Goal: Task Accomplishment & Management: Use online tool/utility

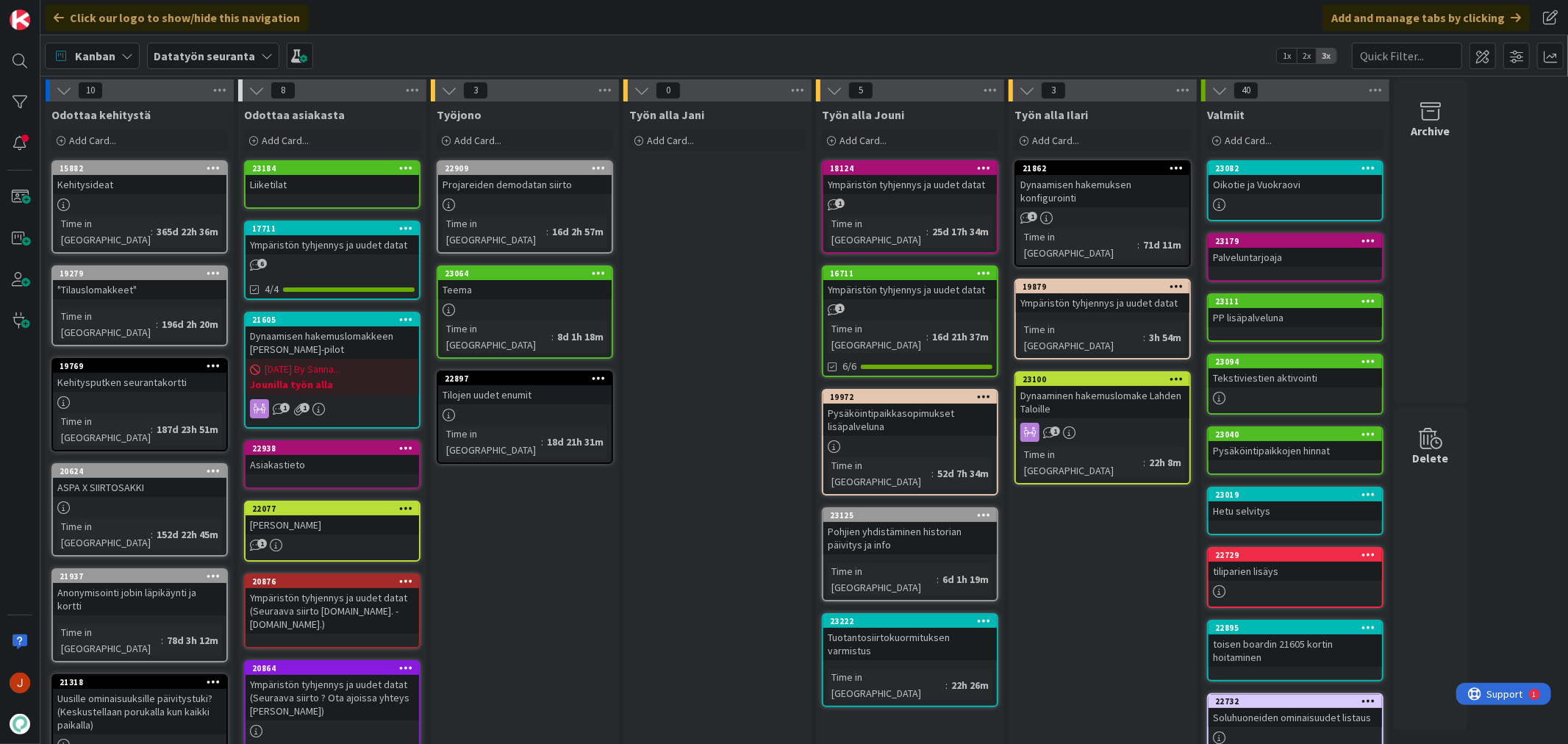
click at [1086, 566] on div "Työn alla Ilari Add Card... 21862 Dynaamisen hakemuksen konfigurointi 1 Time in…" at bounding box center [1103, 675] width 188 height 1148
click at [873, 138] on span "Add Card..." at bounding box center [863, 140] width 47 height 14
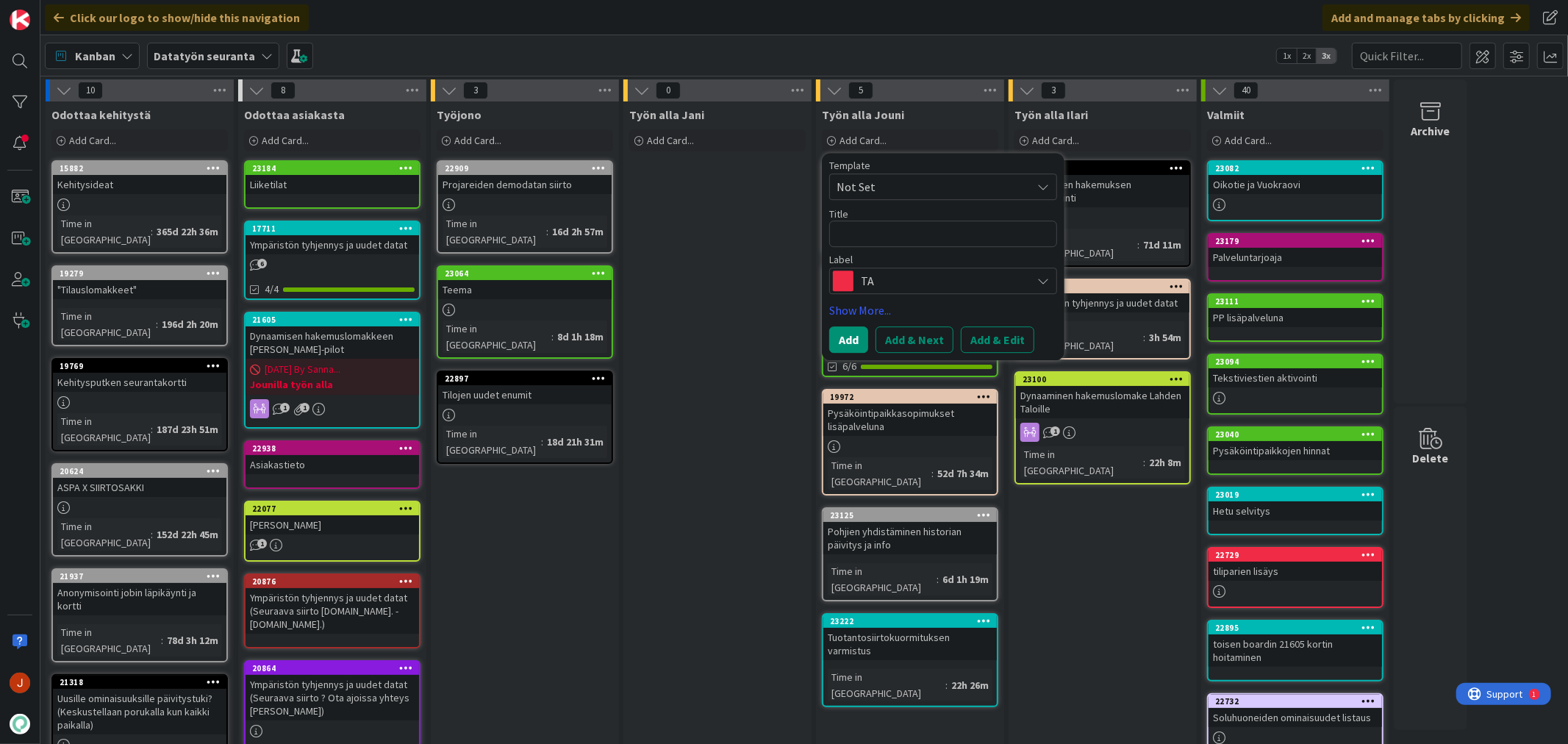
click at [871, 268] on div "TA" at bounding box center [943, 280] width 228 height 26
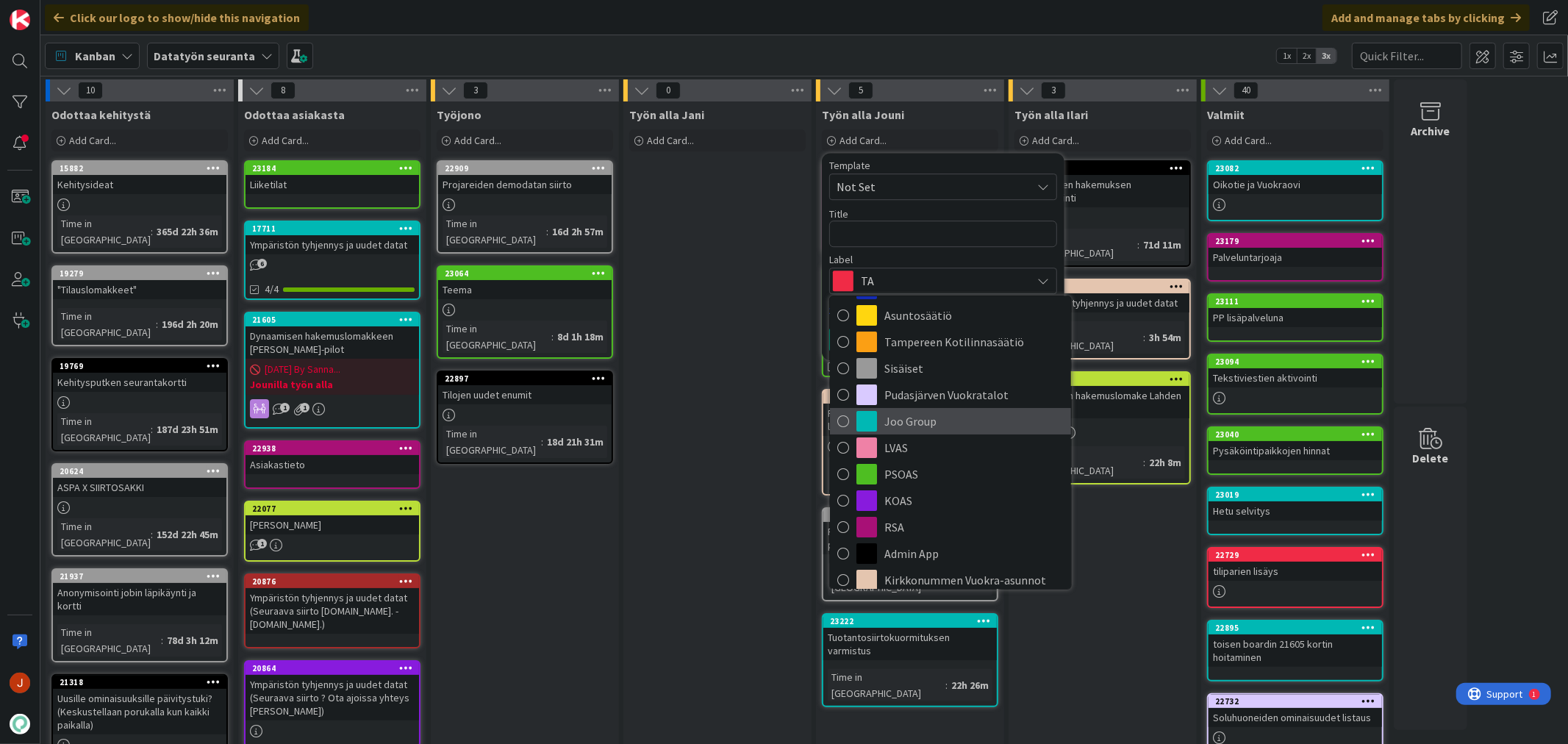
scroll to position [82, 0]
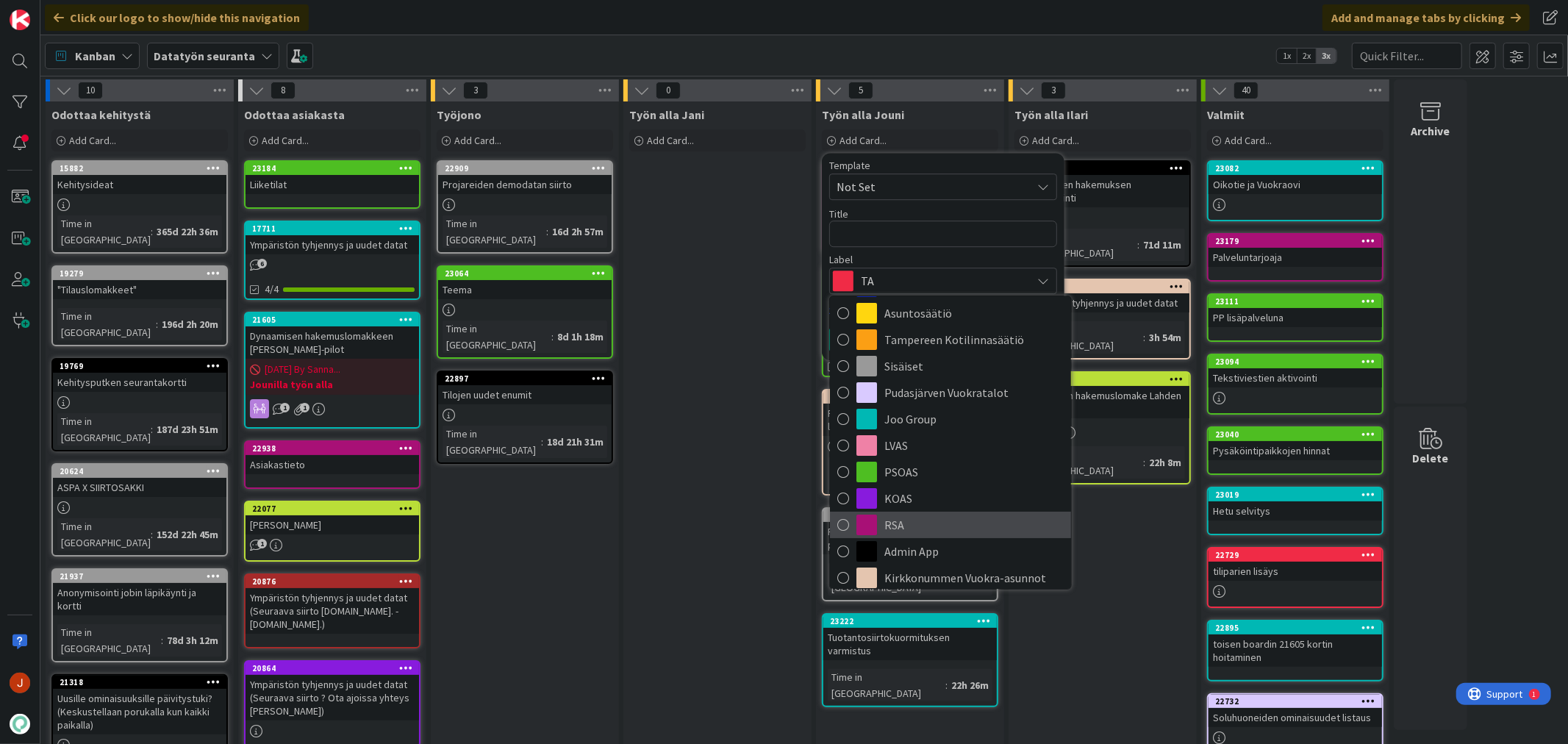
click at [921, 519] on span "RSA" at bounding box center [973, 525] width 179 height 22
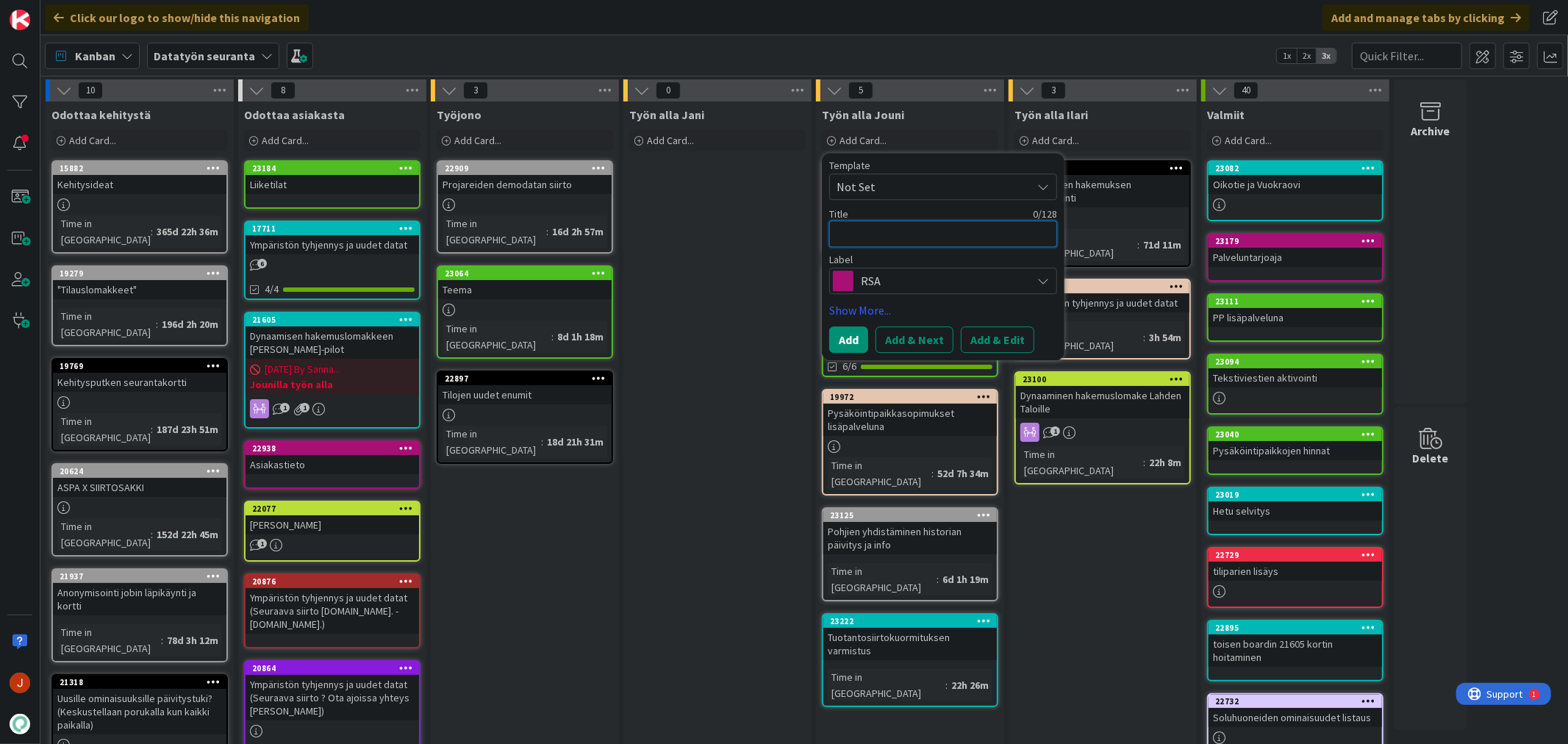
click at [866, 237] on textarea at bounding box center [943, 233] width 228 height 26
type textarea "x"
type textarea "R"
type textarea "x"
type textarea "RS"
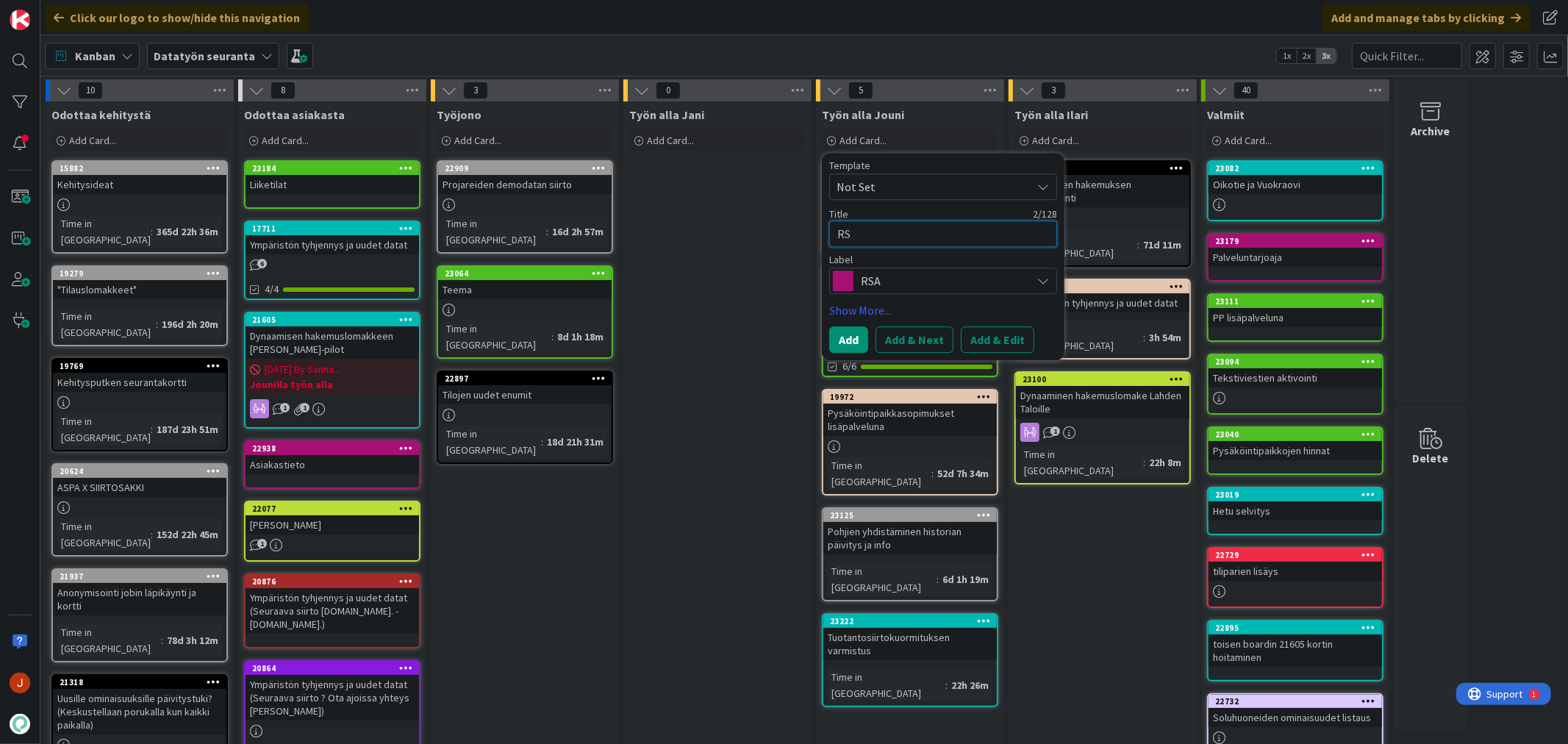
type textarea "x"
type textarea "RSA"
type textarea "x"
type textarea "RSA"
type textarea "x"
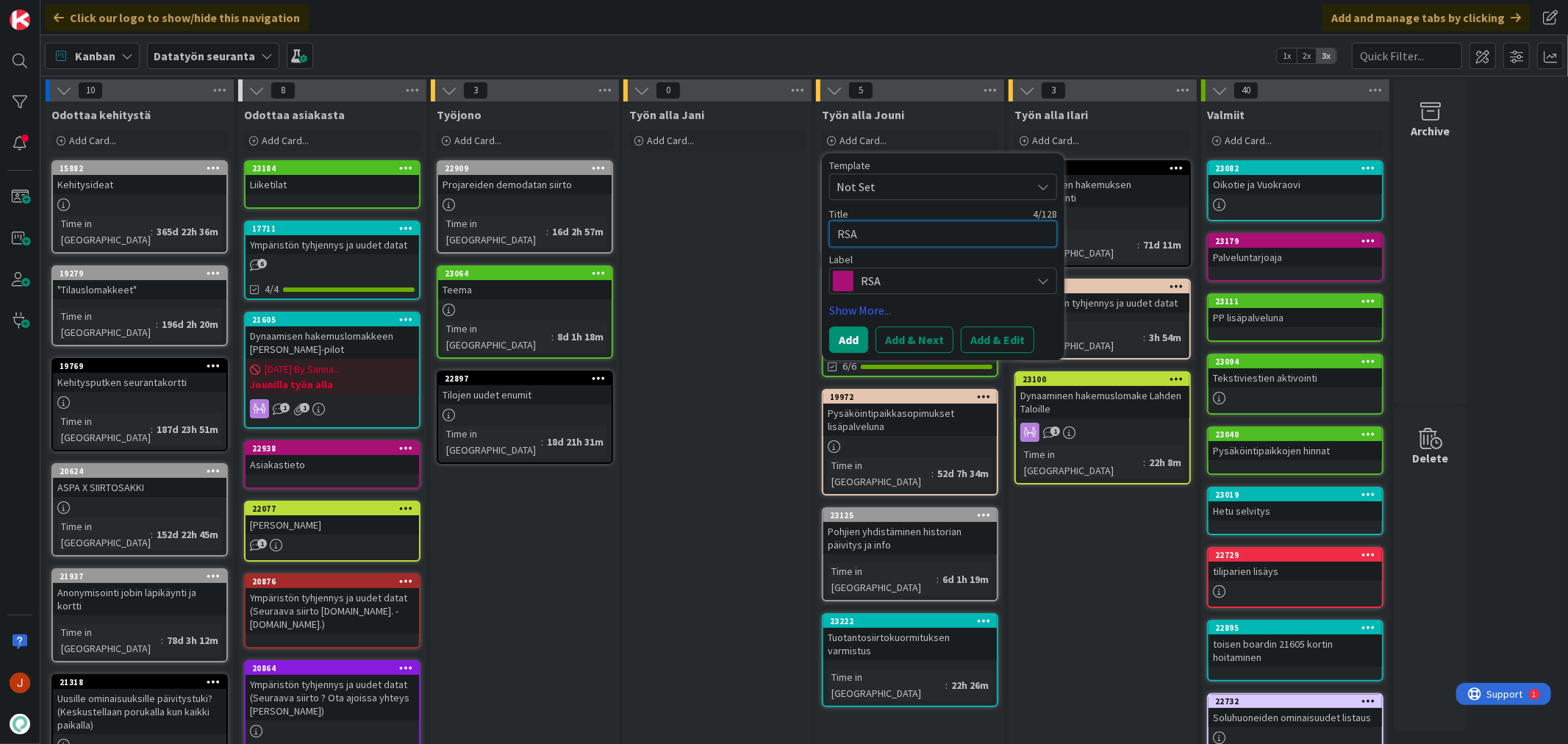
type textarea "RSA T"
type textarea "x"
type textarea "RSA Tu"
type textarea "x"
type textarea "RSA Tuo"
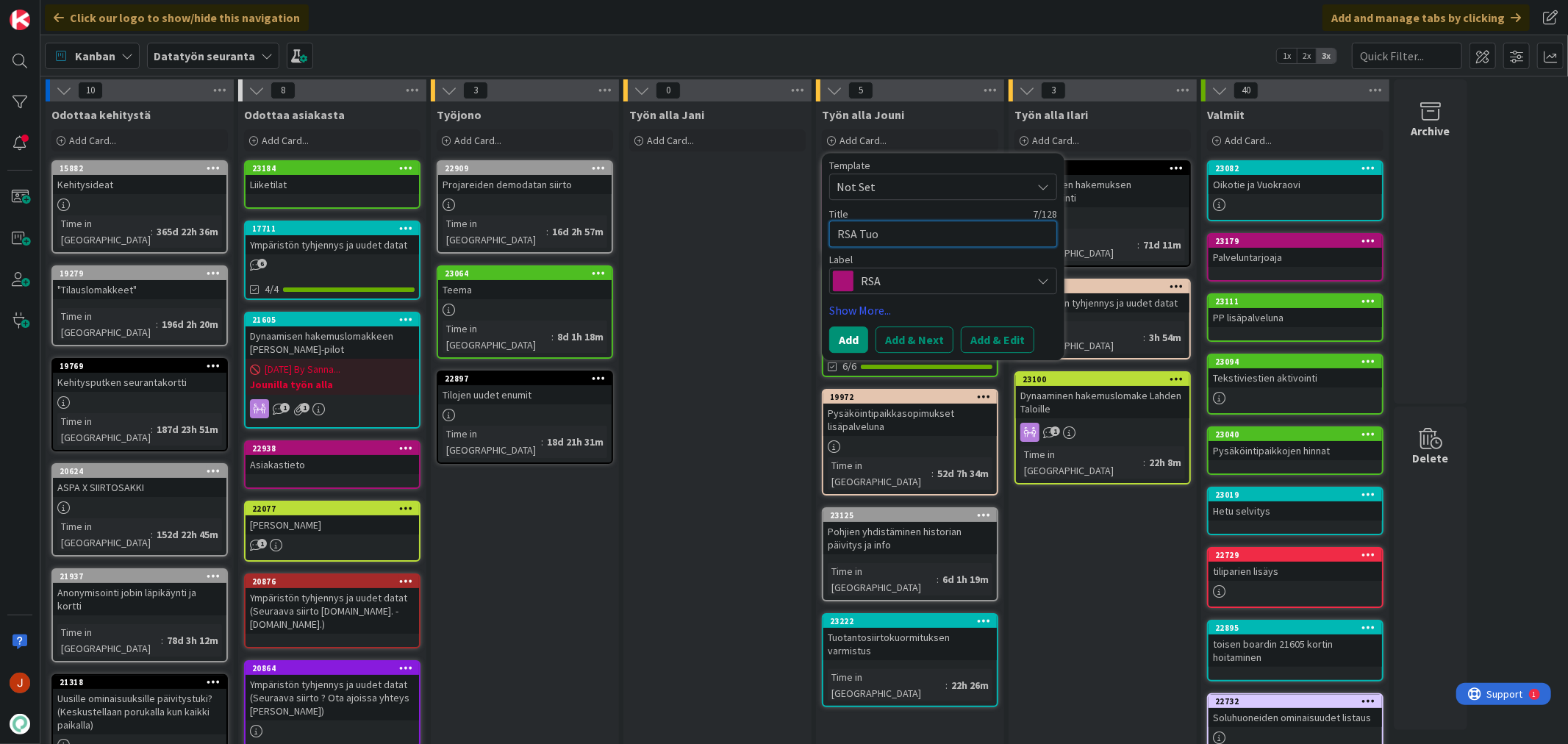
type textarea "x"
type textarea "RSA Tuot"
type textarea "x"
type textarea "RSA Tuota"
type textarea "x"
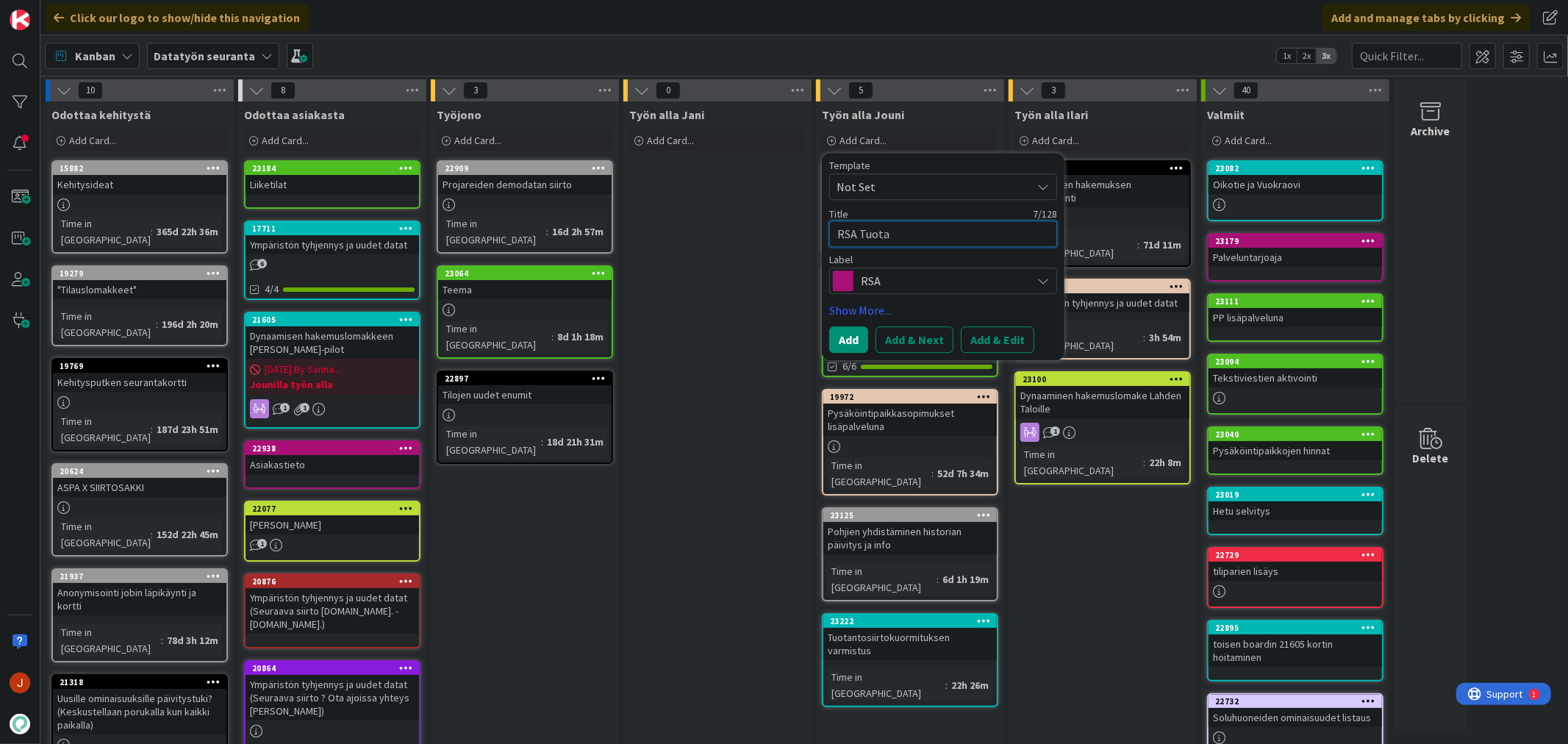
type textarea "RSA Tuotan"
type textarea "x"
type textarea "RSA Tuotant"
type textarea "x"
type textarea "RSA Tuotanto"
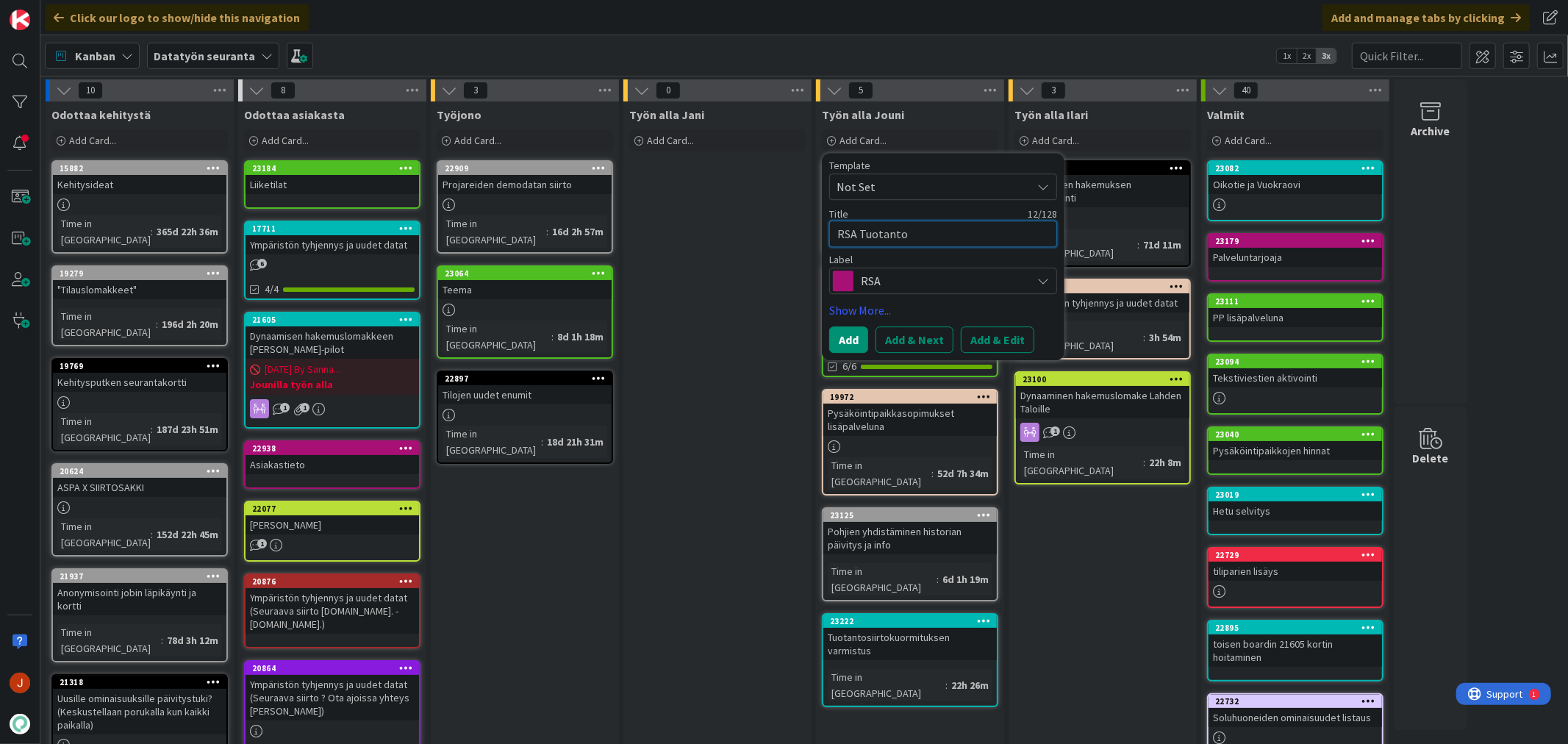
type textarea "x"
type textarea "RSA Tuotantos"
type textarea "x"
type textarea "RSA Tuotantosi"
type textarea "x"
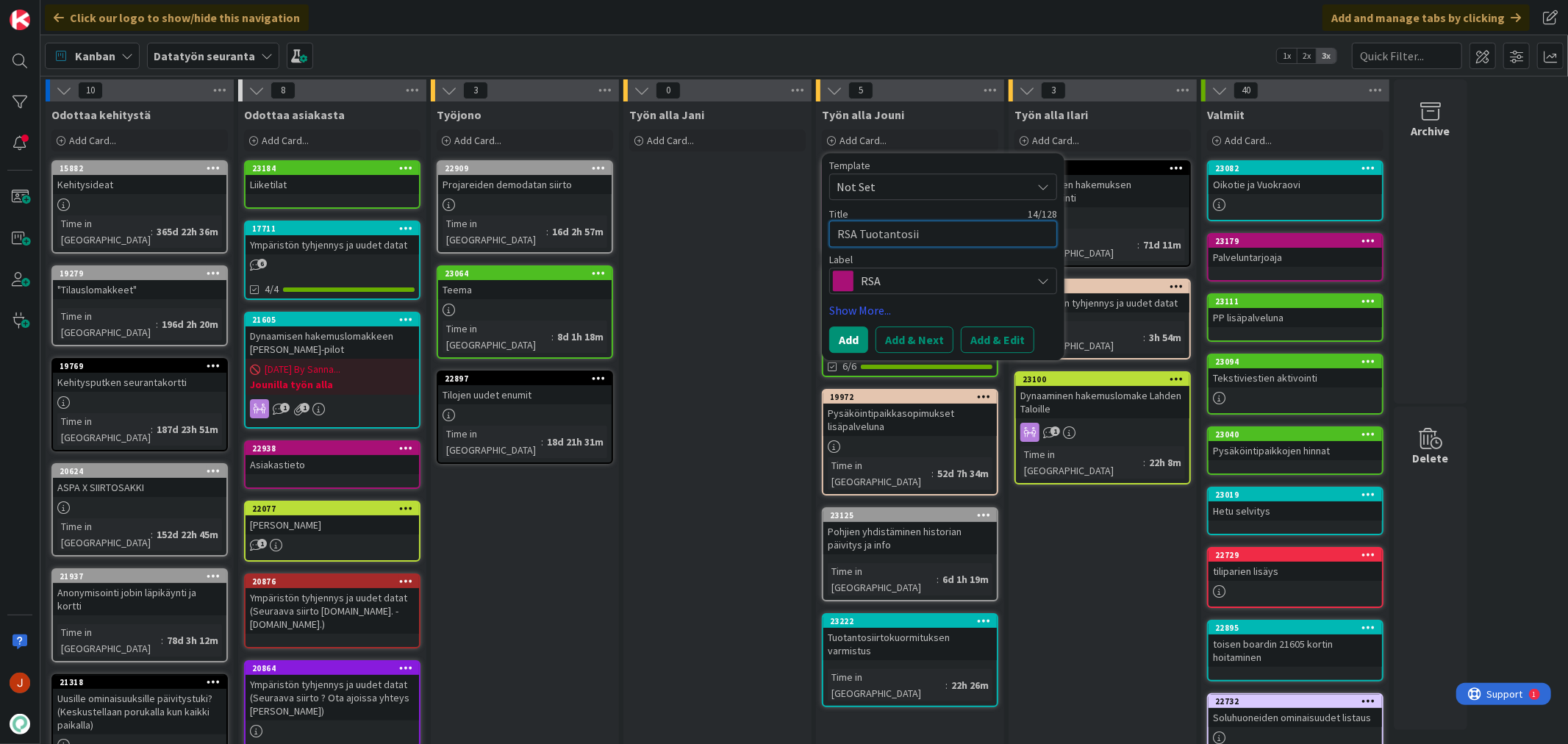
type textarea "RSA Tuotantosiir"
type textarea "x"
type textarea "RSA Tuotantosiirr"
type textarea "x"
type textarea "RSA Tuotantosiirro"
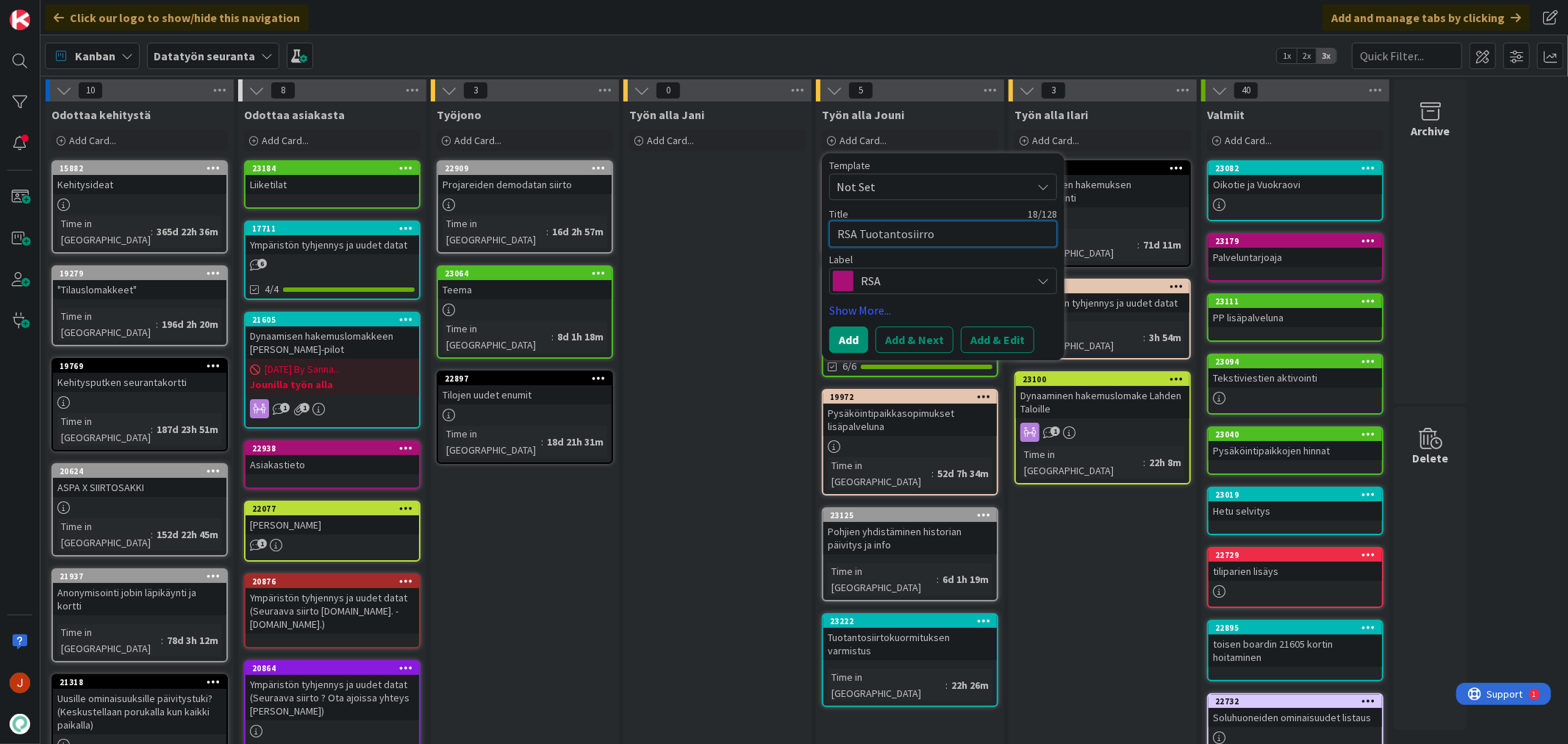
type textarea "x"
type textarea "RSA Tuotantosiirrot"
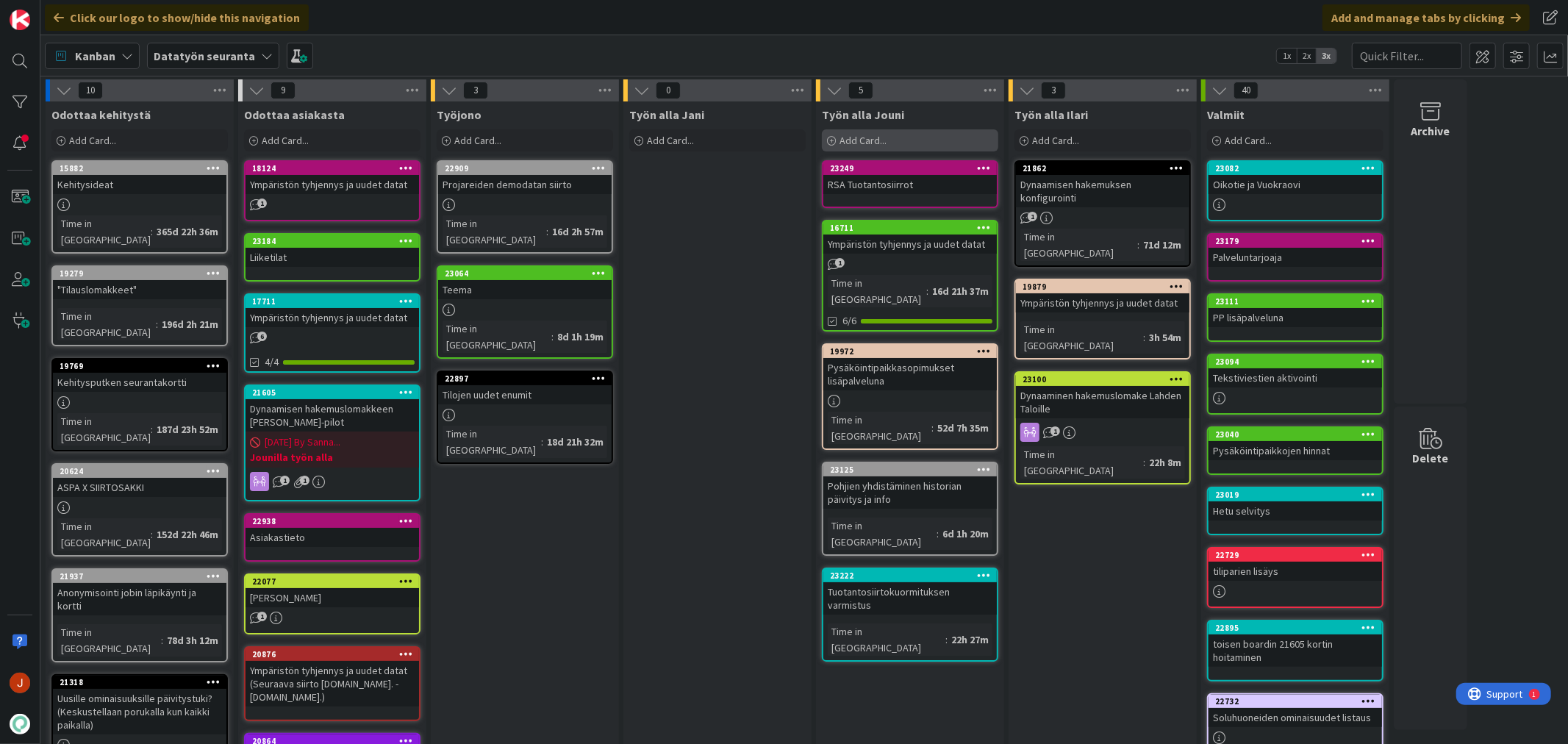
click at [881, 140] on span "Add Card..." at bounding box center [863, 140] width 47 height 14
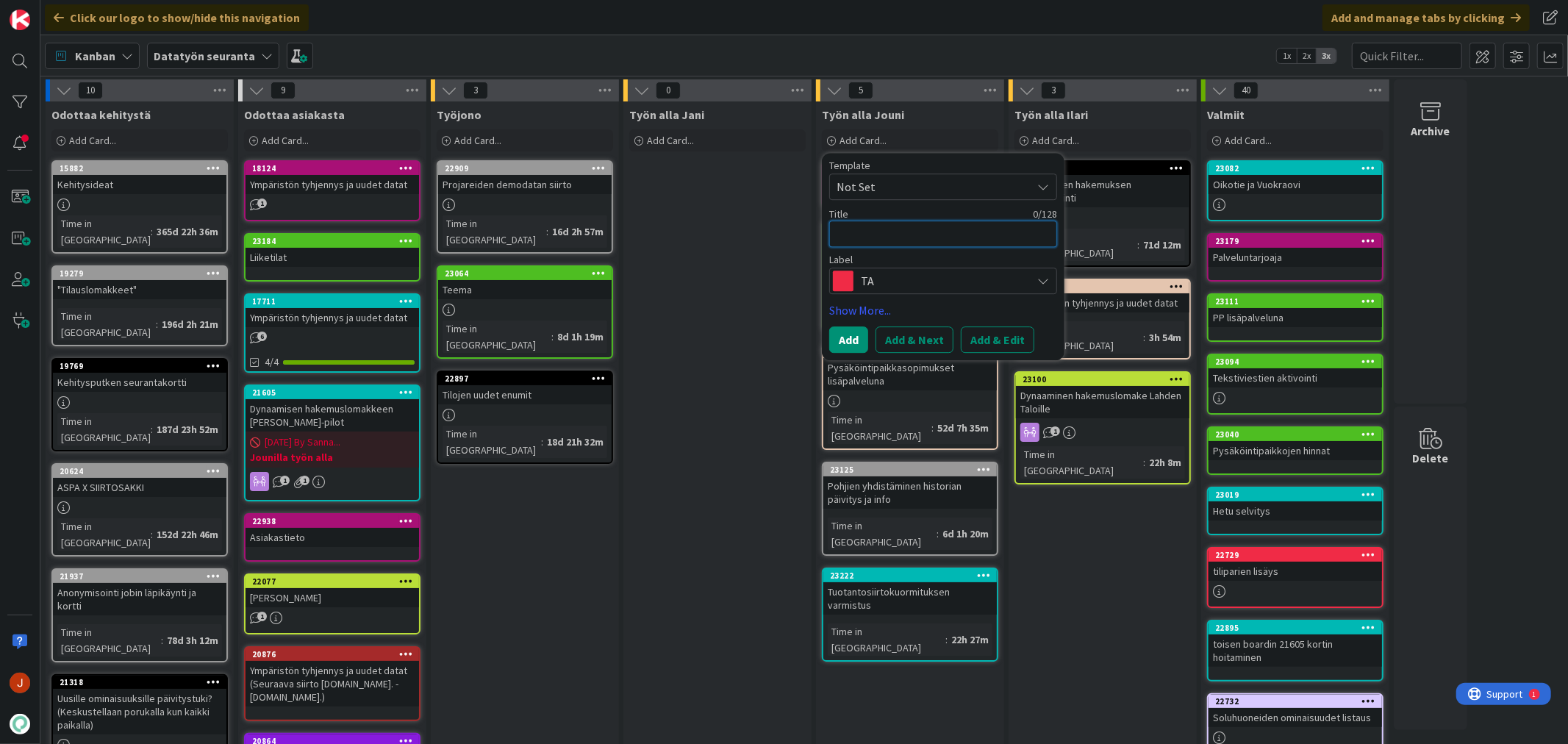
click at [891, 244] on textarea at bounding box center [943, 233] width 228 height 26
click at [894, 282] on span "TA" at bounding box center [942, 280] width 163 height 21
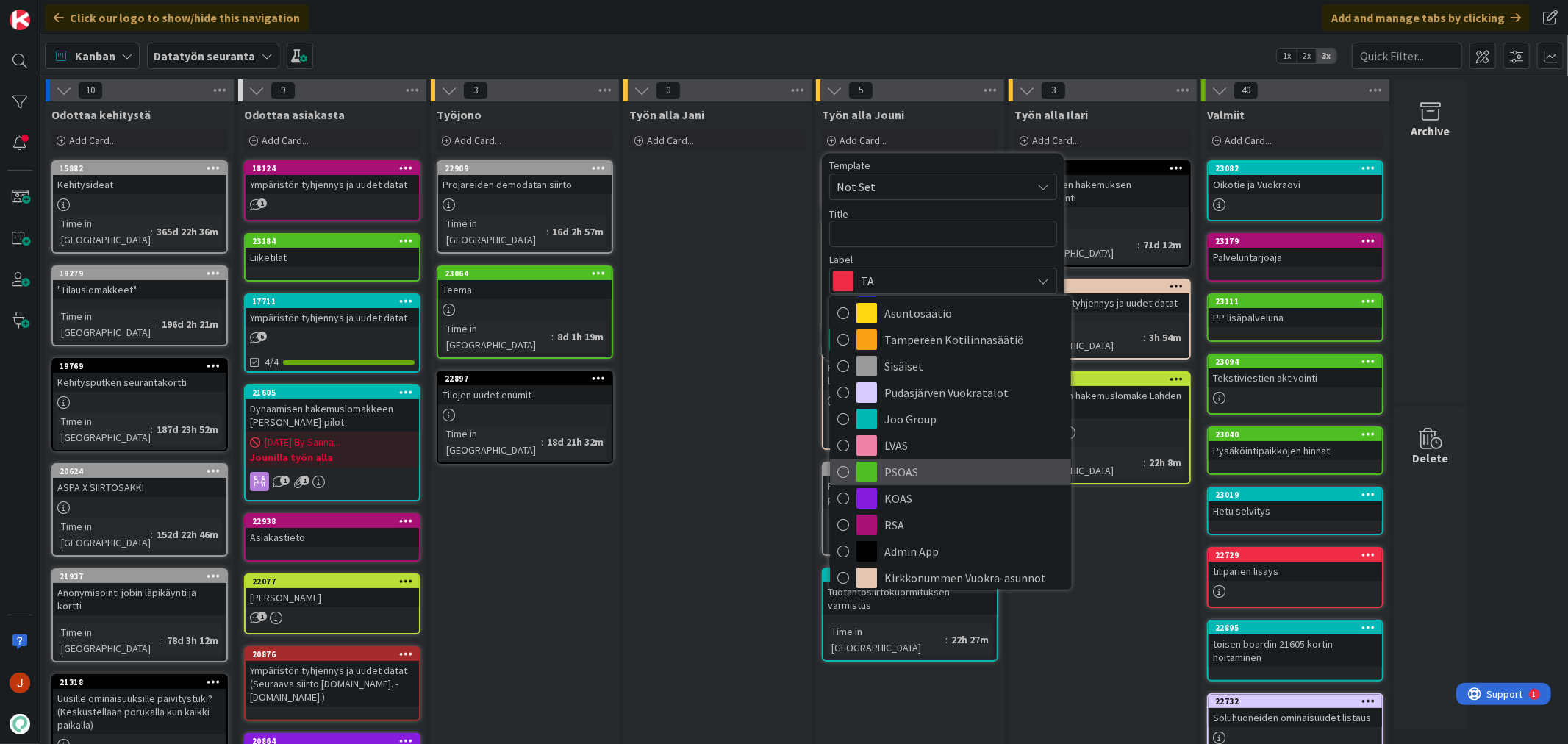
click at [917, 467] on span "PSOAS" at bounding box center [973, 472] width 179 height 22
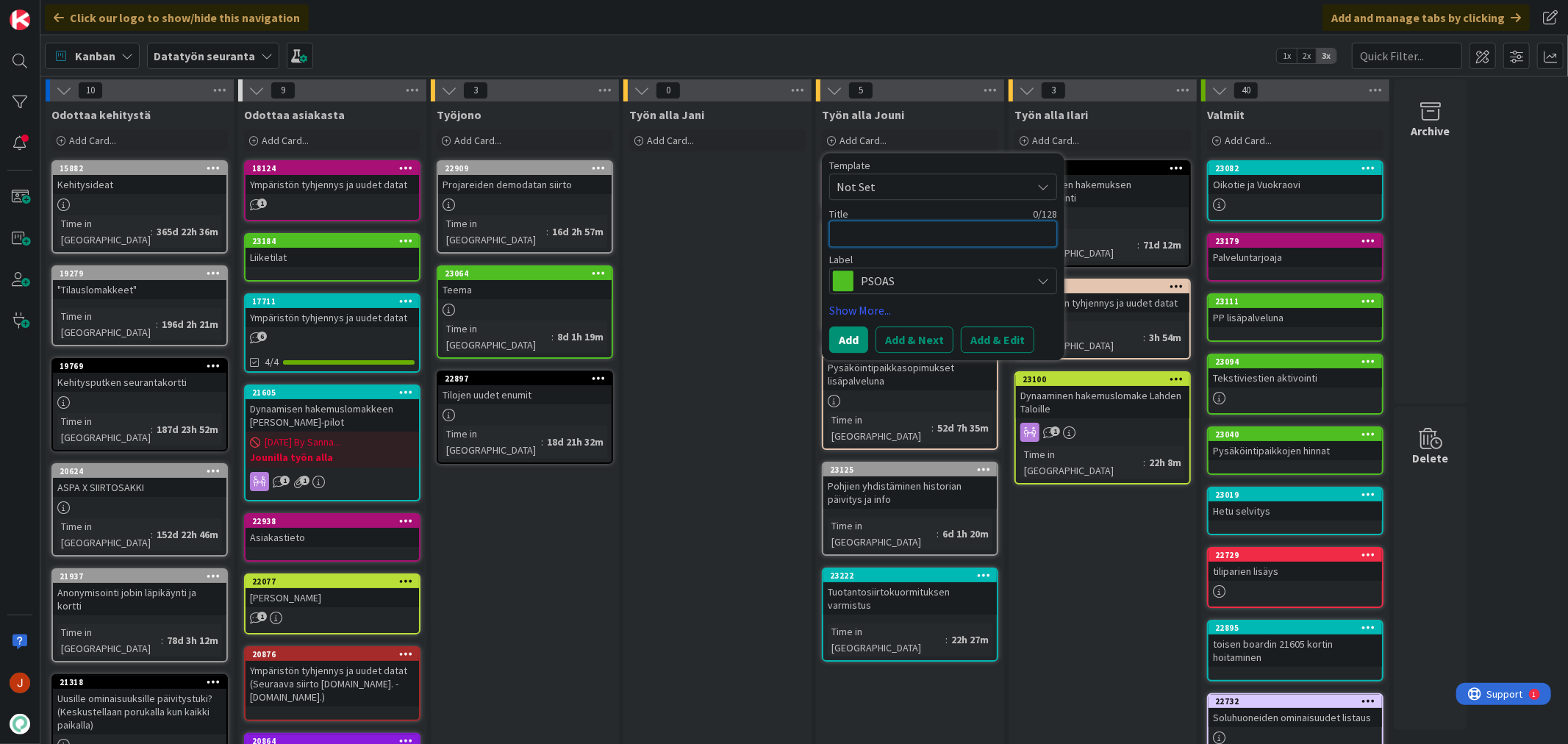
click at [898, 233] on textarea at bounding box center [943, 233] width 228 height 26
type textarea "x"
type textarea "T"
type textarea "x"
type textarea "Tu"
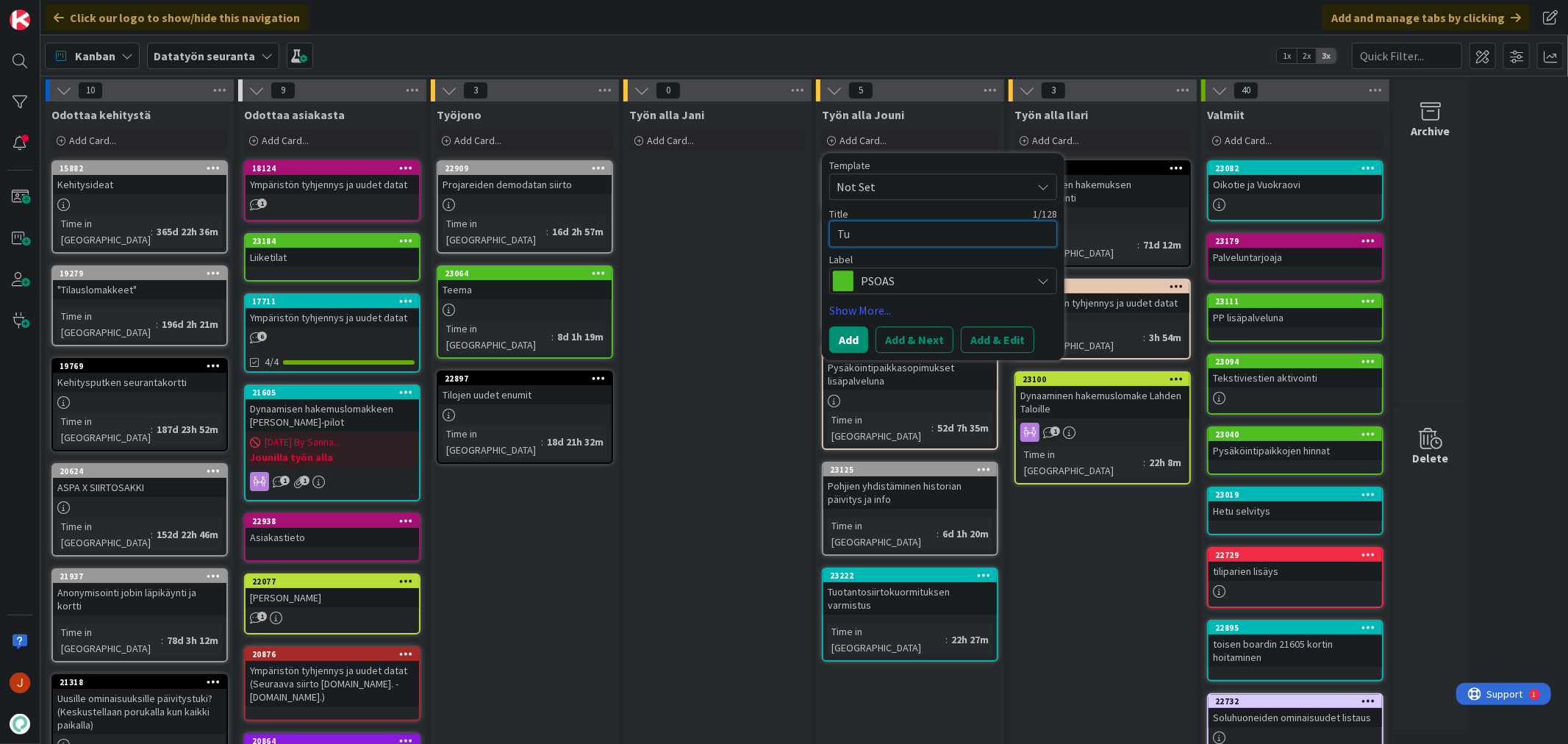
type textarea "x"
type textarea "[PERSON_NAME]"
type textarea "x"
type textarea "Tuot"
type textarea "x"
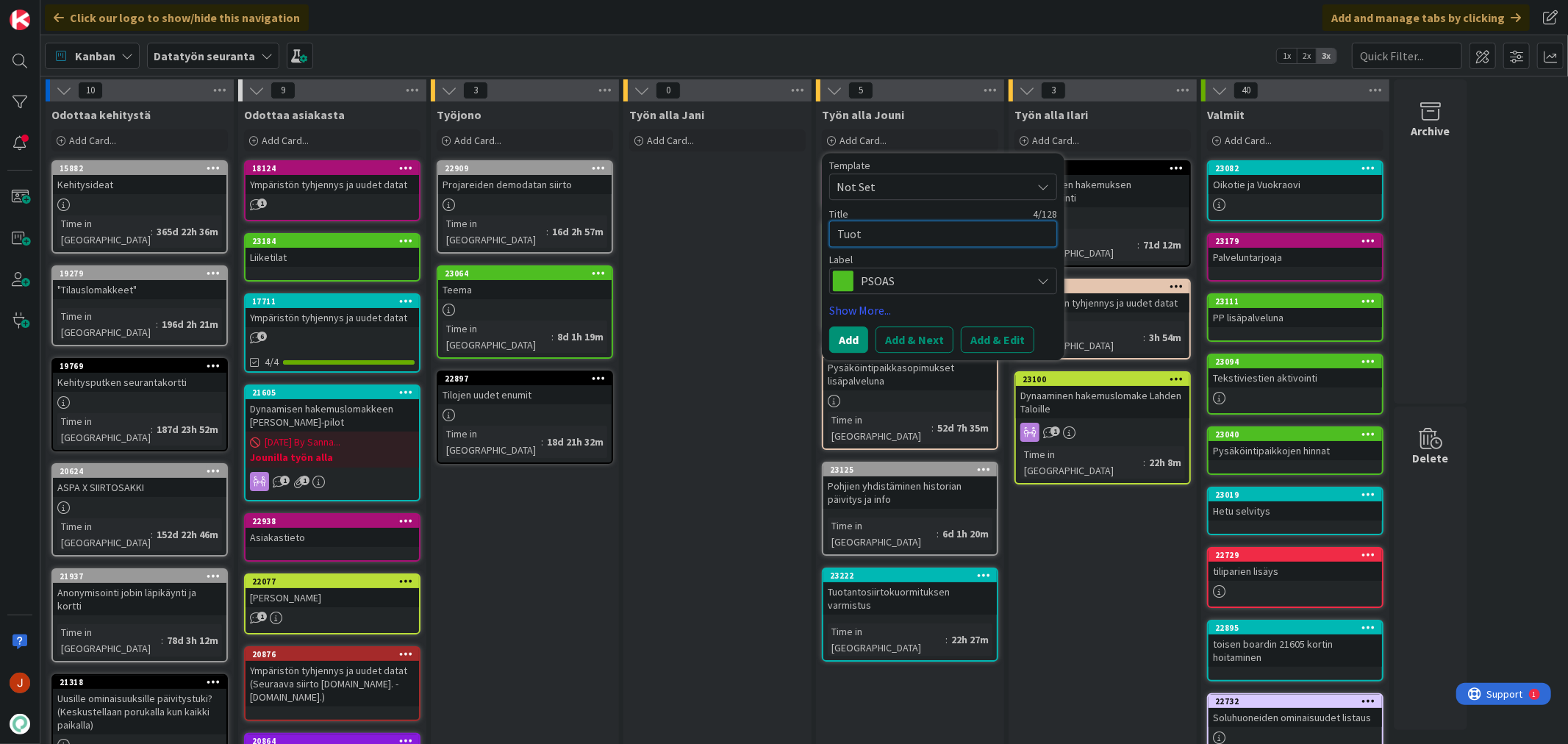
type textarea "Tuota"
type textarea "x"
type textarea "Tuotan"
type textarea "x"
type textarea "Tuotann"
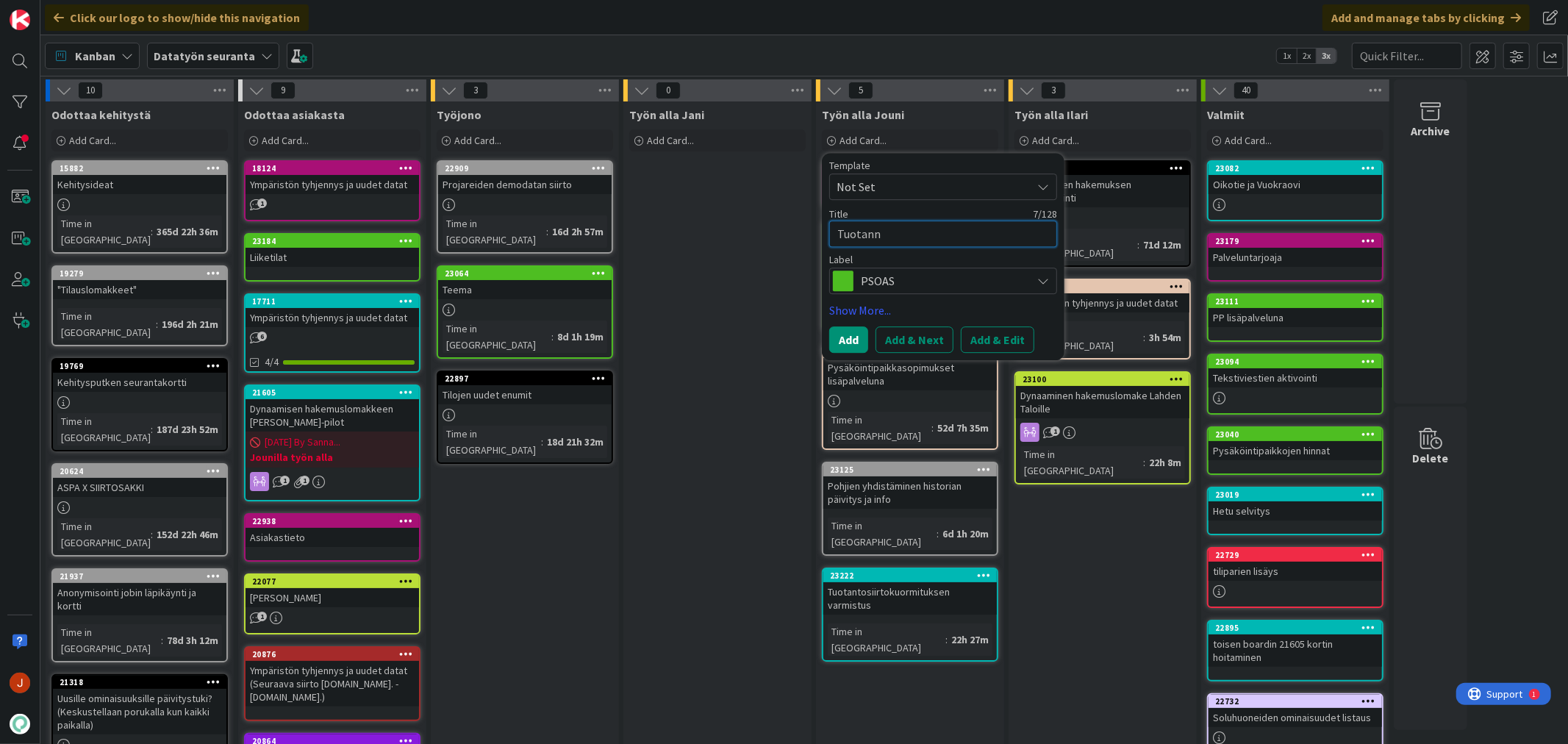
type textarea "x"
type textarea "Tuotanno"
type textarea "x"
type textarea "Tuotann"
type textarea "x"
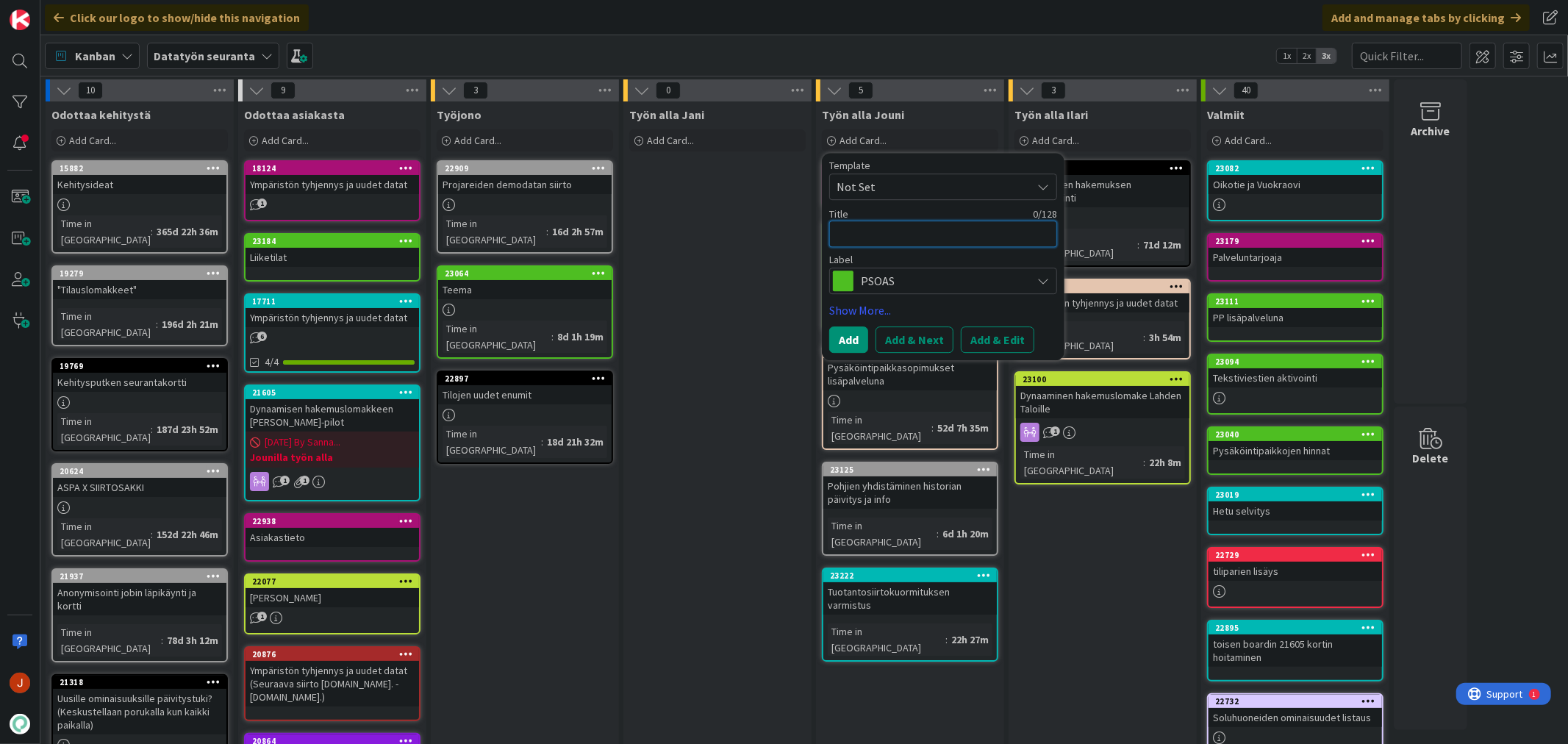
type textarea "K"
type textarea "x"
type textarea "Ku"
type textarea "x"
type textarea "Kuv"
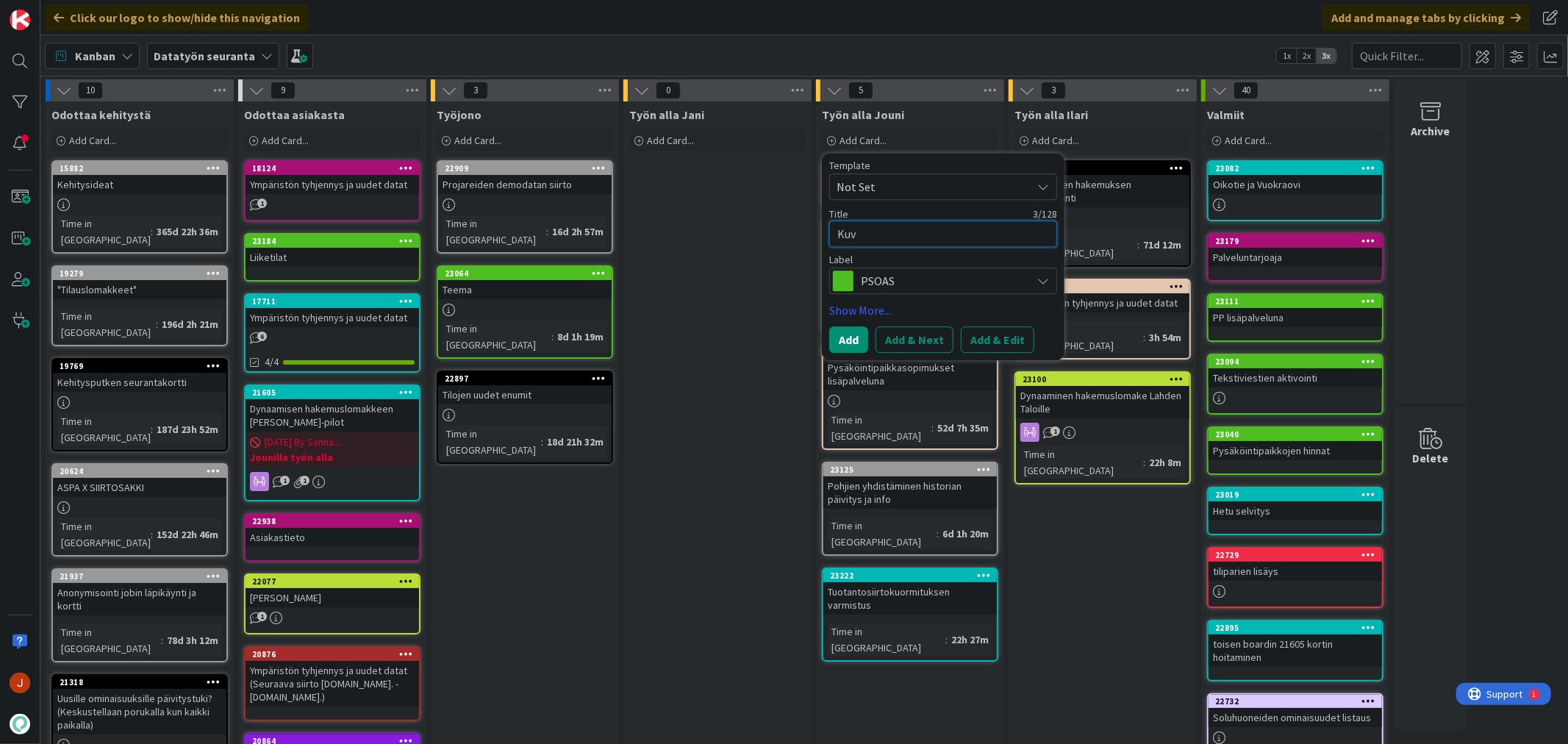
type textarea "x"
type textarea "Kuva"
type textarea "x"
type textarea "Kuvau"
type textarea "x"
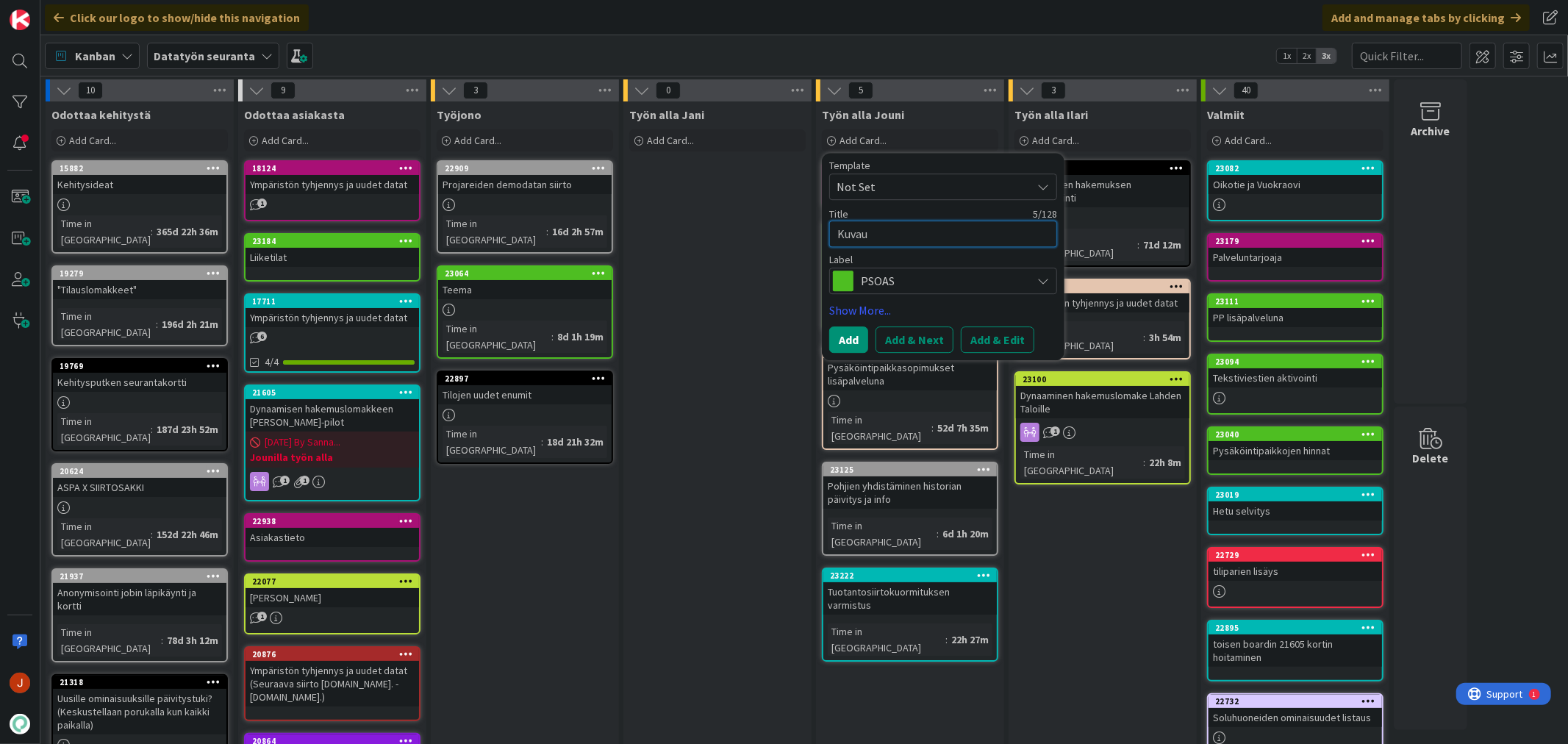
type textarea "Kuvauk"
type textarea "x"
type textarea "[DEMOGRAPHIC_DATA]"
type textarea "x"
type textarea "Kuvaukse"
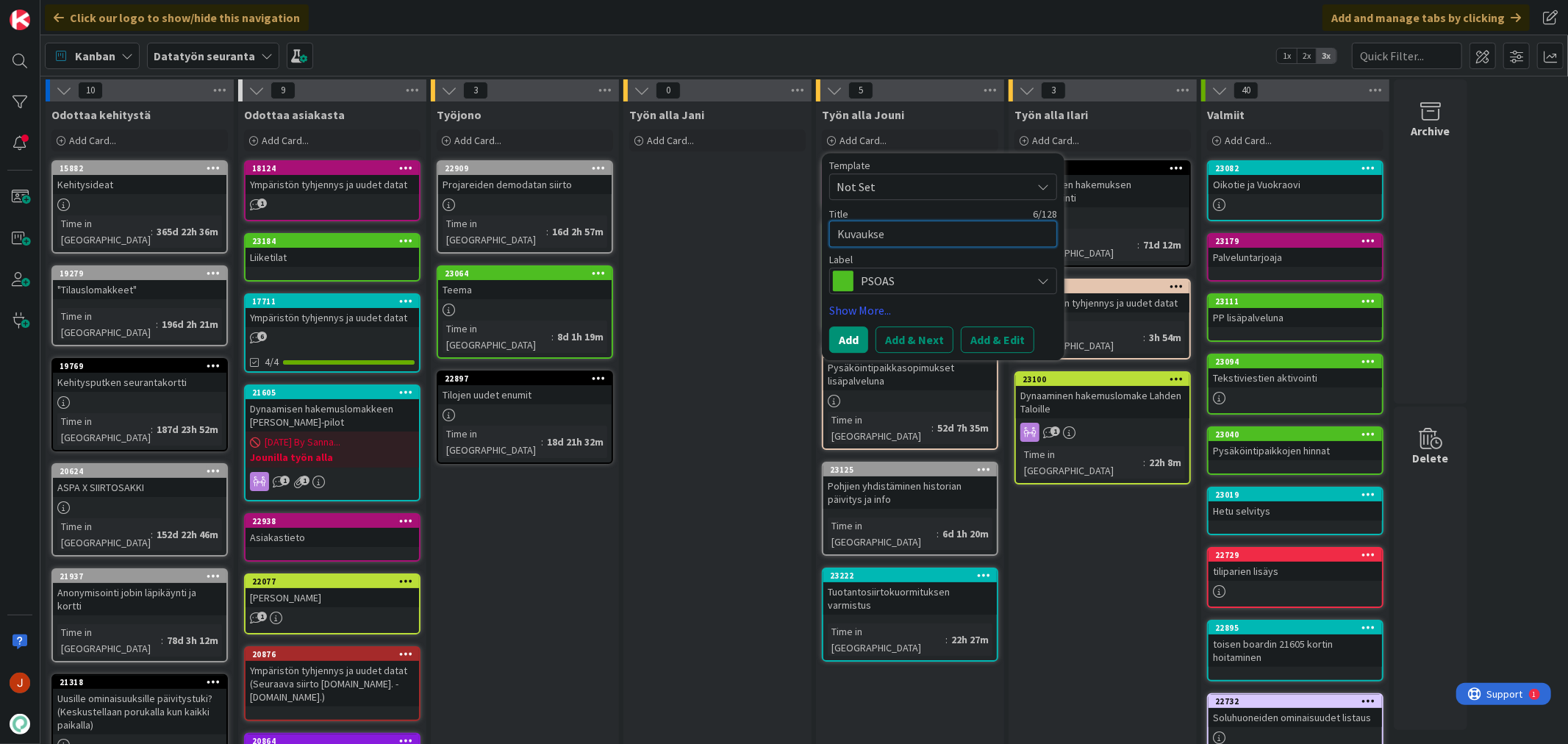
type textarea "x"
type textarea "Kuvauksen"
type textarea "x"
type textarea "Kuvauksen"
type textarea "x"
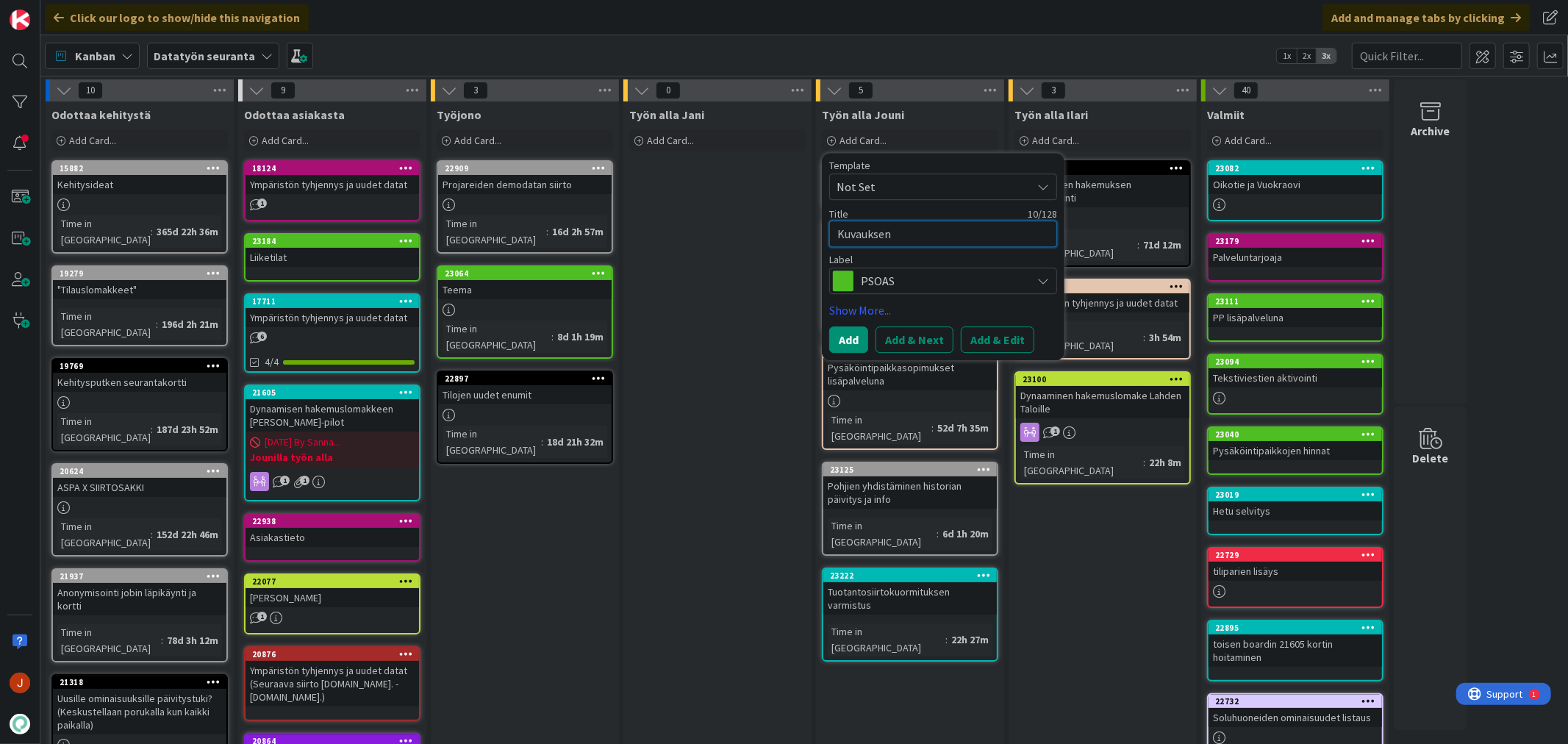
type textarea "Kuvauksen j"
type textarea "x"
type textarea "Kuvauksen ja"
type textarea "x"
type textarea "Kuvauksen ja"
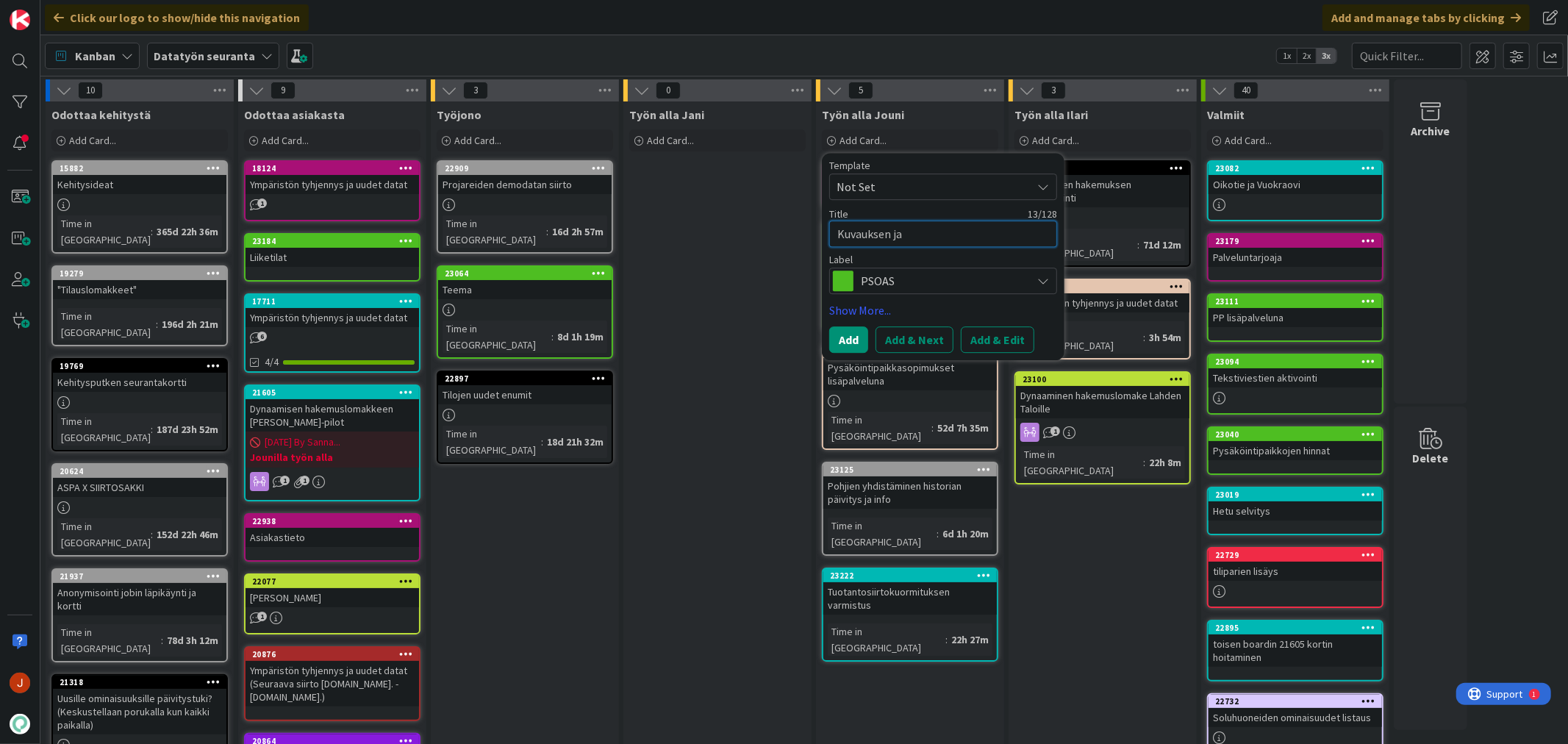
type textarea "x"
type textarea "Kuvauksen"
type textarea "x"
type textarea "O"
type textarea "x"
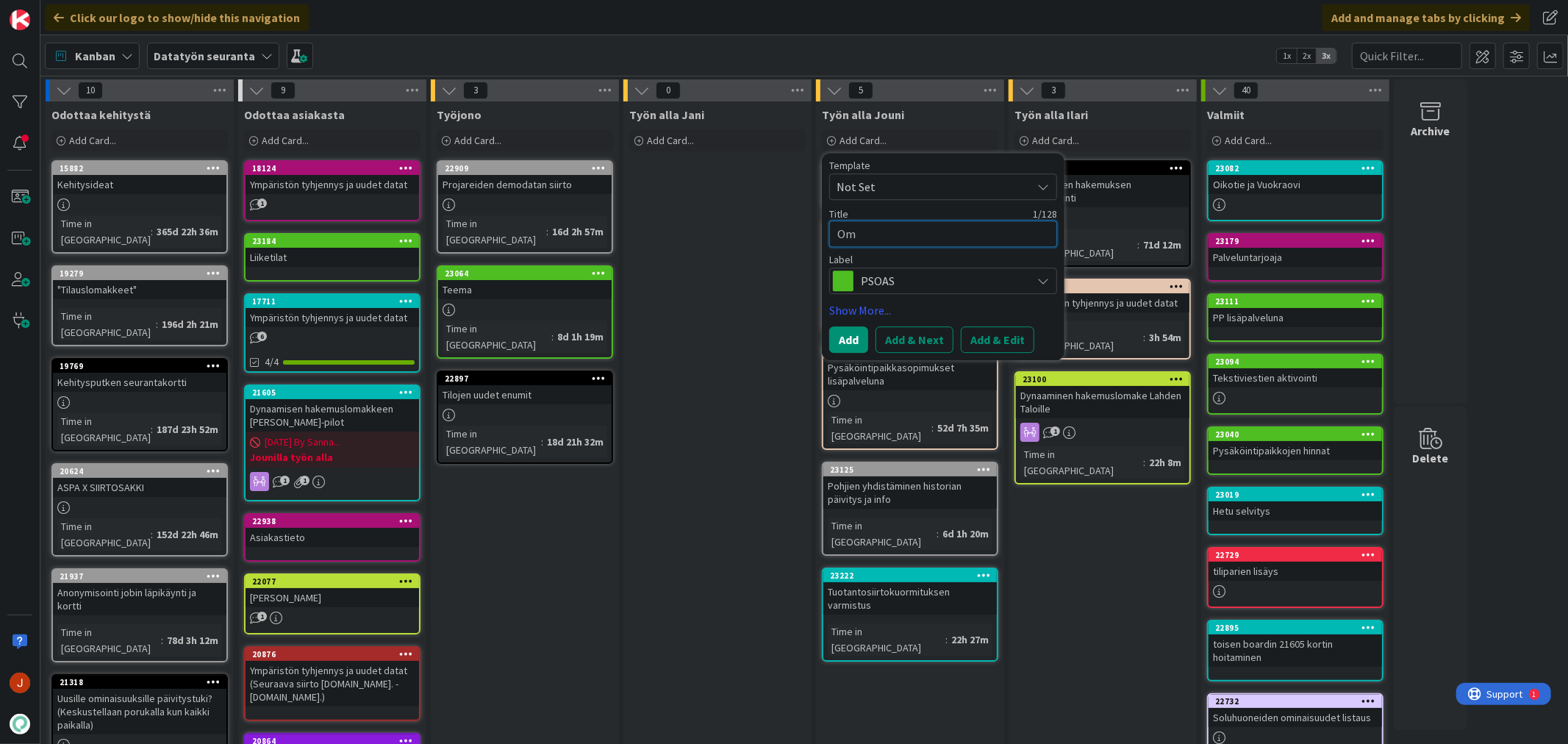
type textarea "Omi"
type textarea "x"
type textarea "Omin"
type textarea "x"
type textarea "Omina"
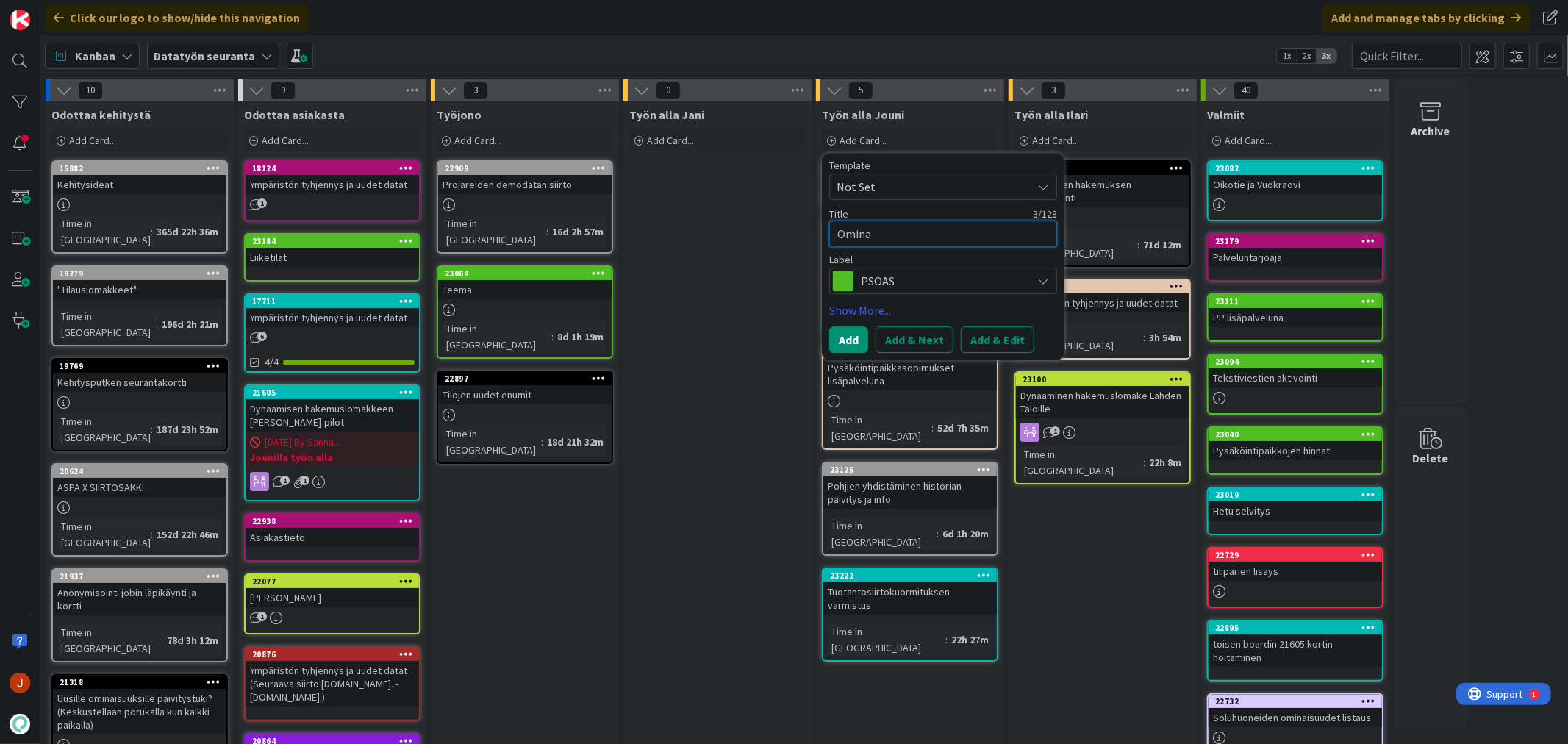
type textarea "x"
type textarea "Ominai"
type textarea "x"
type textarea "Ominais"
type textarea "x"
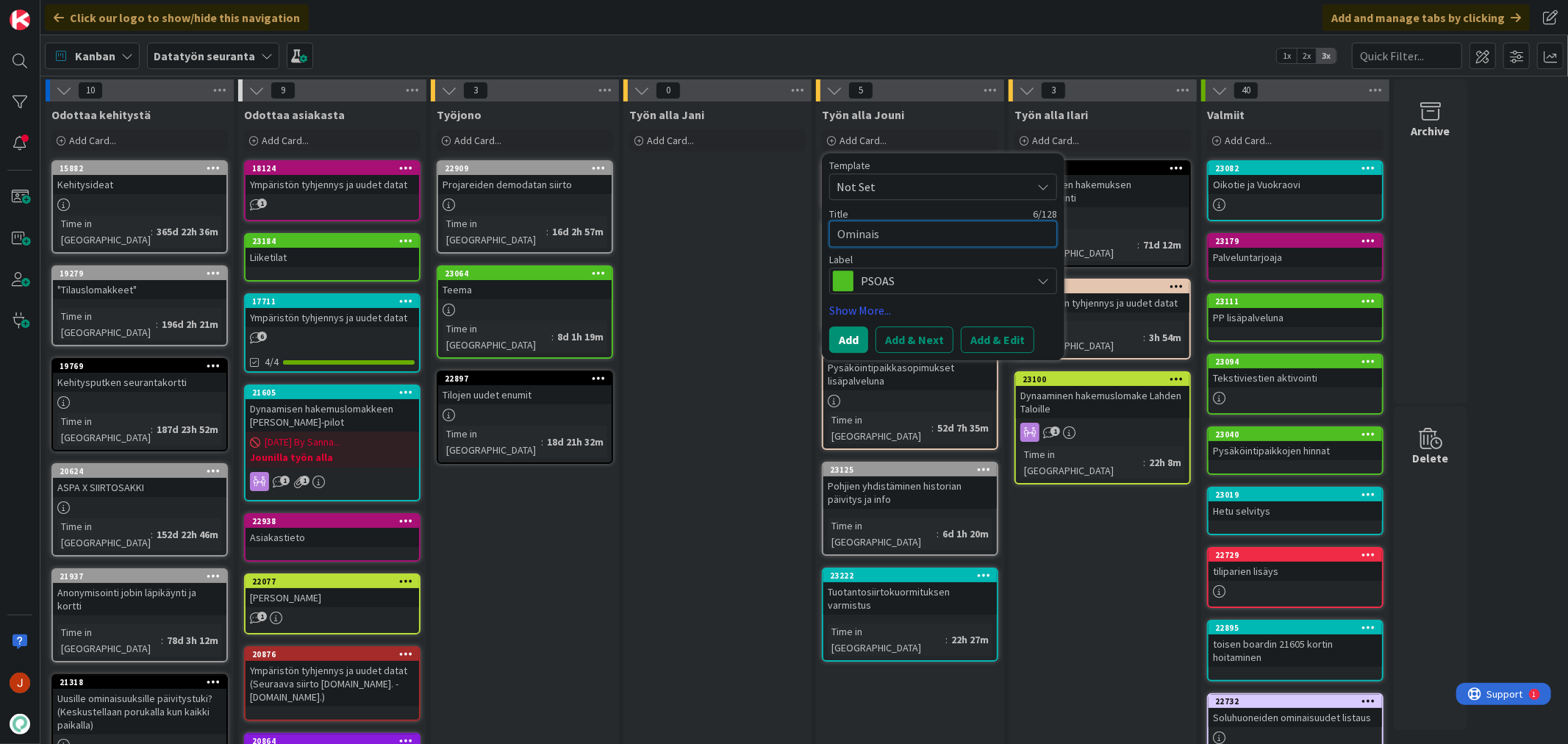
type textarea "Ominaisu"
type textarea "x"
type textarea "Ominaisuu"
type textarea "x"
type textarea "Ominaisuuk"
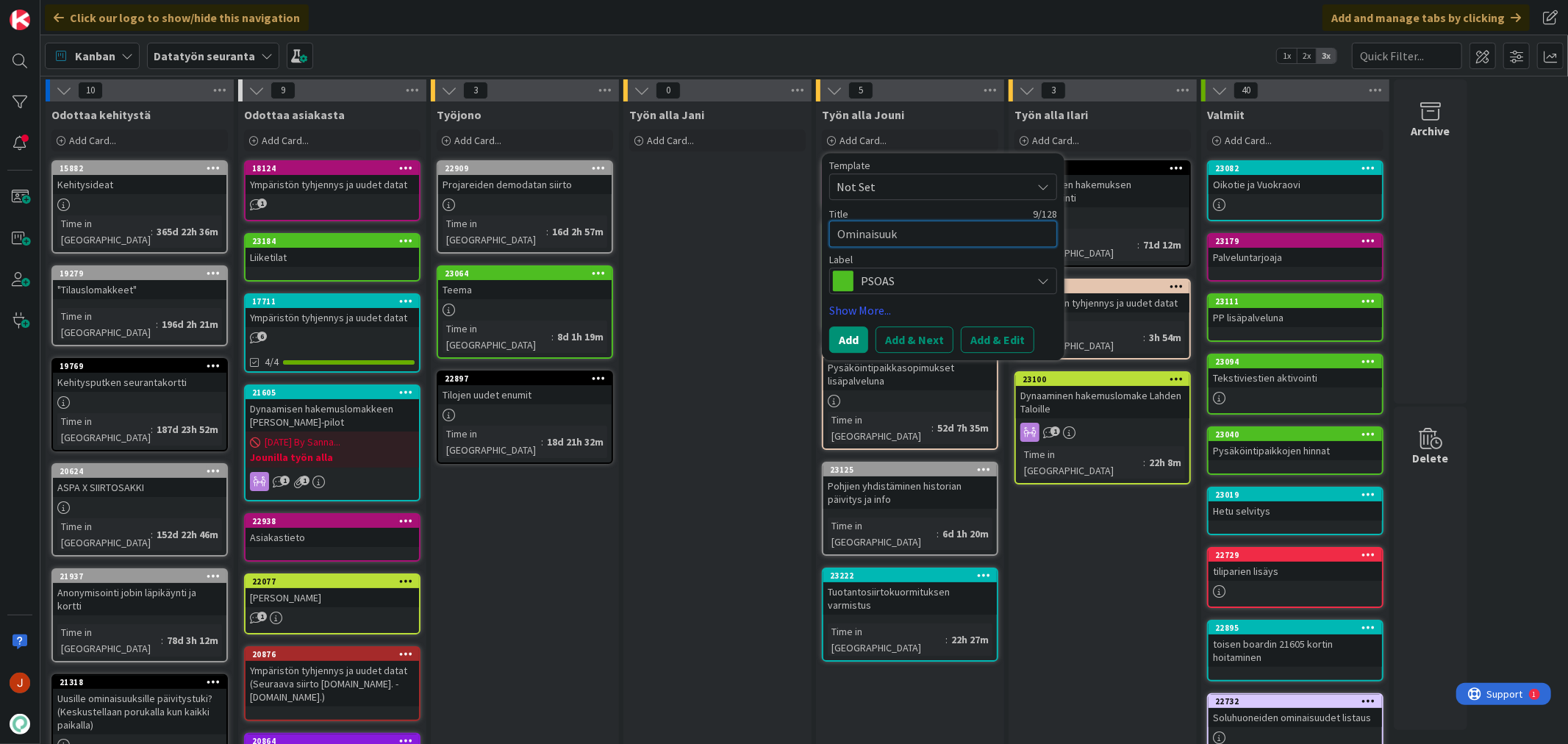
type textarea "x"
type textarea "Ominaisuuks"
type textarea "x"
type textarea "Ominaisuuksi"
type textarea "x"
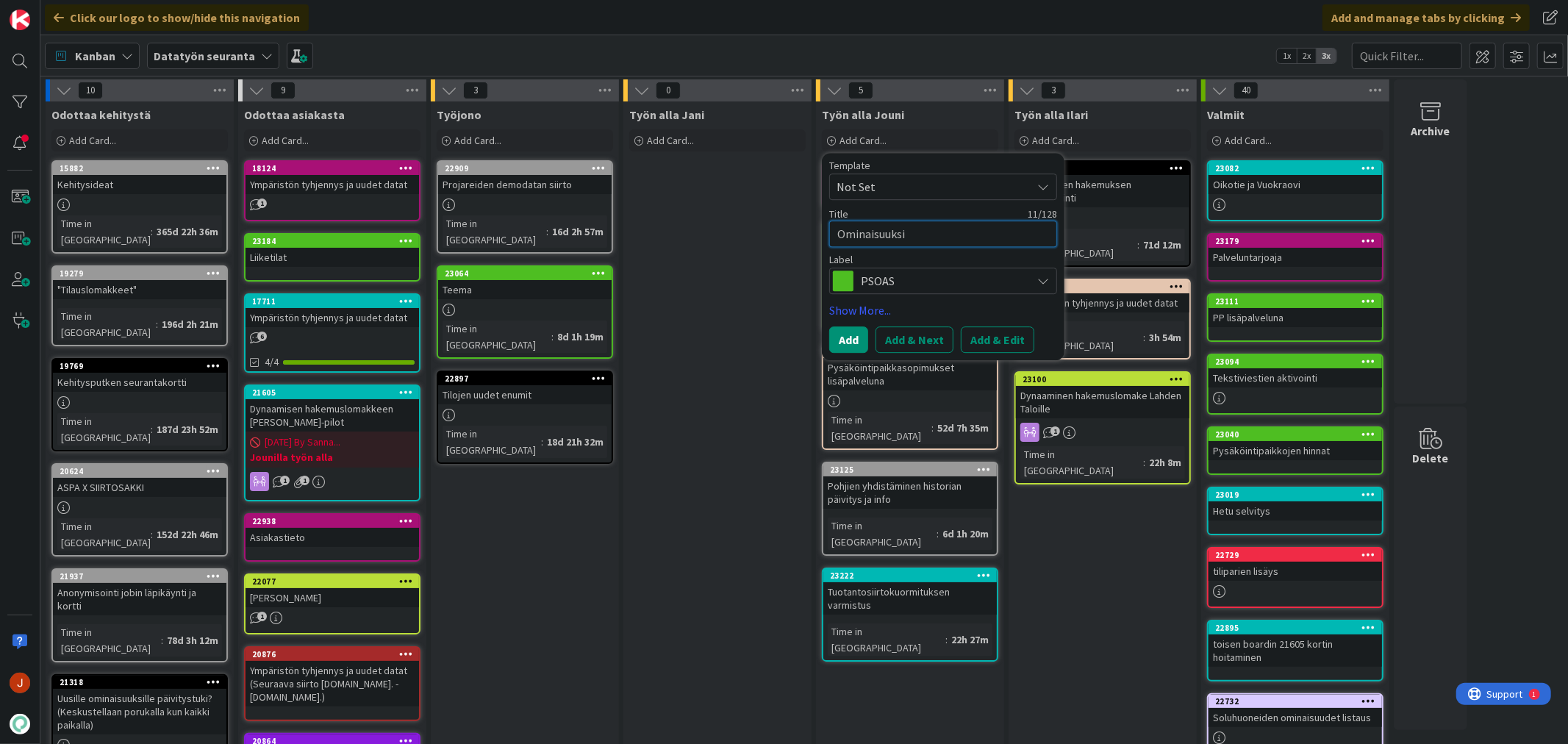
type textarea "Ominaisuuksis"
type textarea "x"
type textarea "Ominaisuuksist"
type textarea "x"
type textarea "Ominaisuuksista"
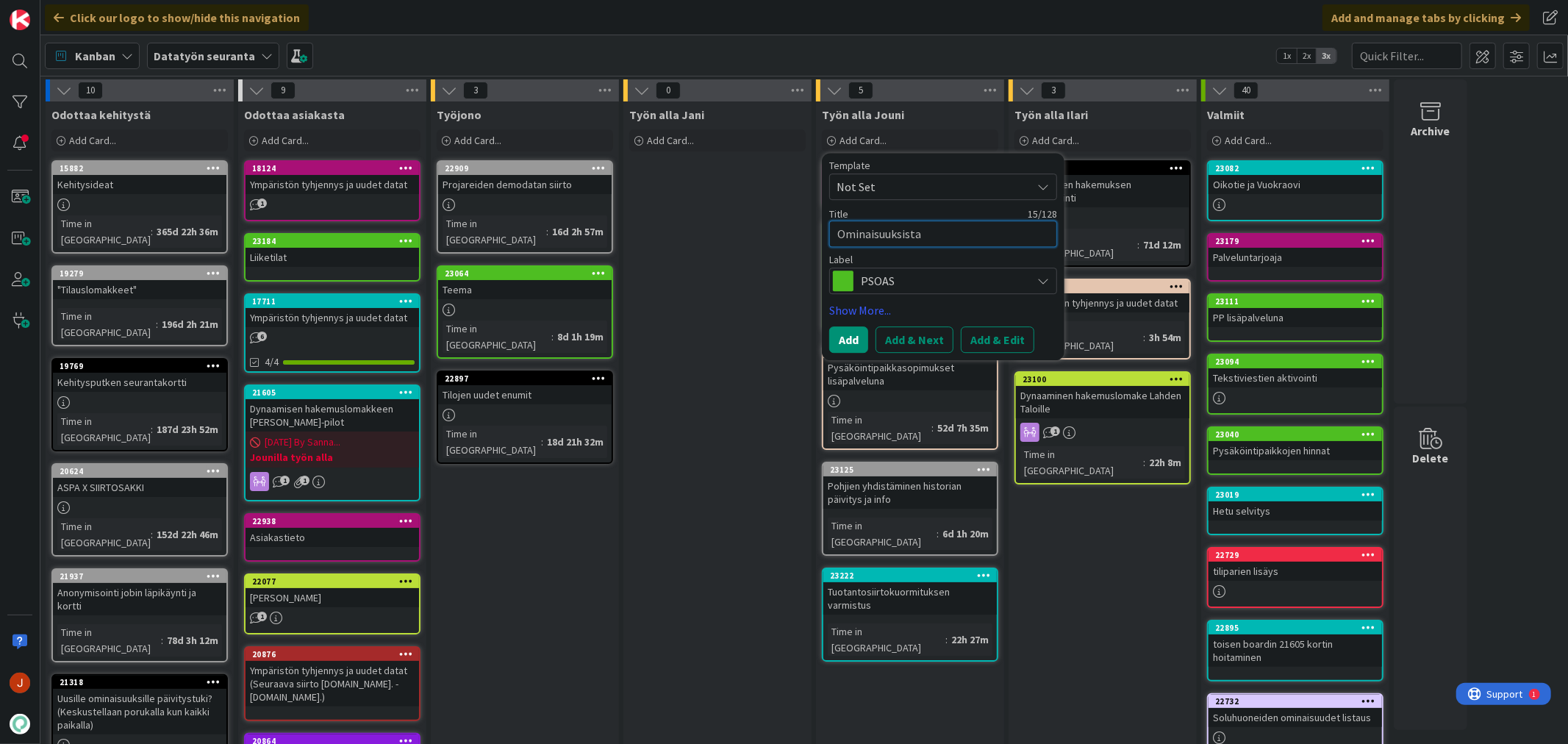
type textarea "x"
type textarea "Ominaisuuksista"
type textarea "x"
type textarea "Ominaisuuksista k"
type textarea "x"
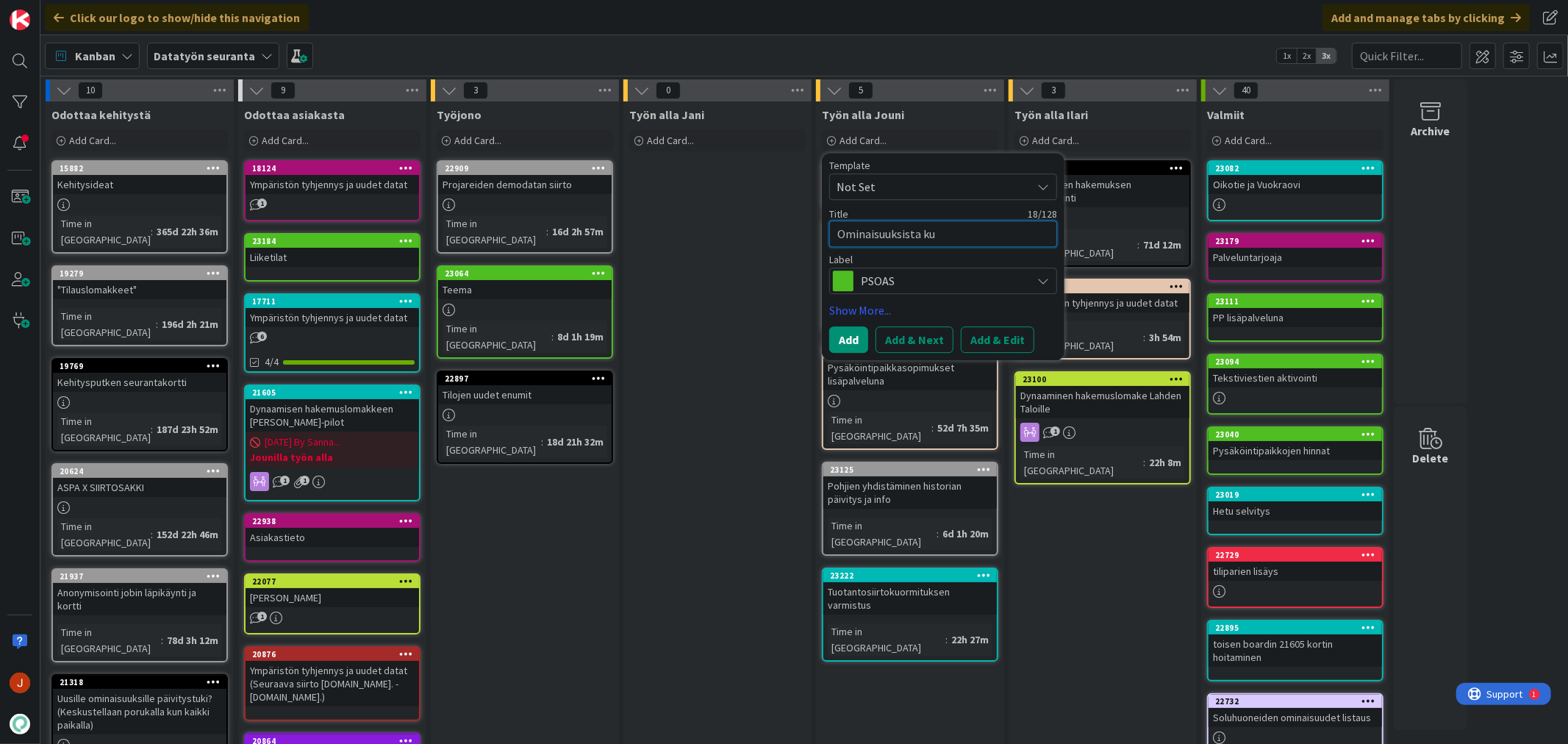
type textarea "Ominaisuuksista kuv"
type textarea "x"
type textarea "Ominaisuuksista kuva"
type textarea "x"
type textarea "Ominaisuuksista kuvas"
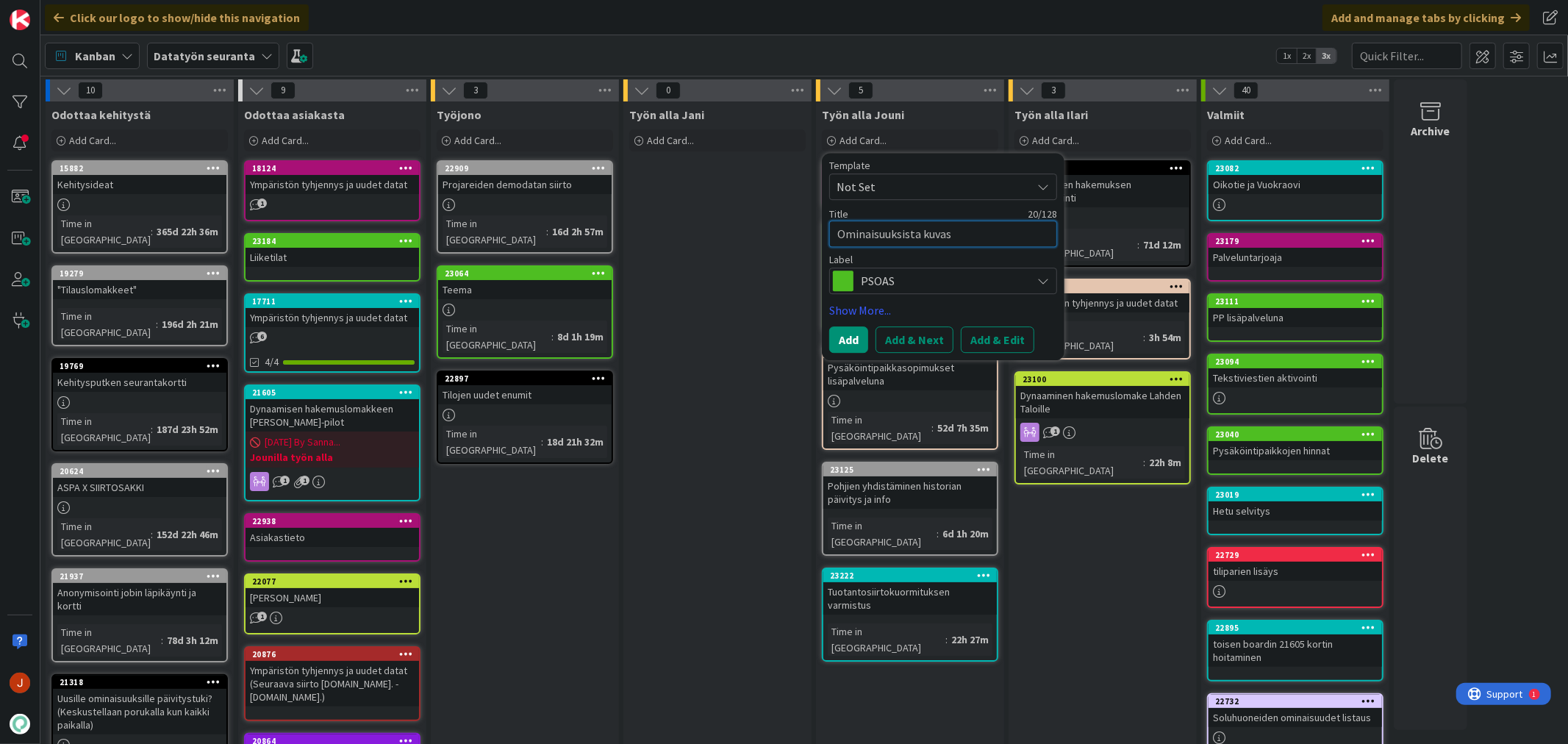
type textarea "x"
type textarea "Ominaisuuksista kuvas"
click at [996, 341] on button "Add & Edit" at bounding box center [997, 339] width 74 height 26
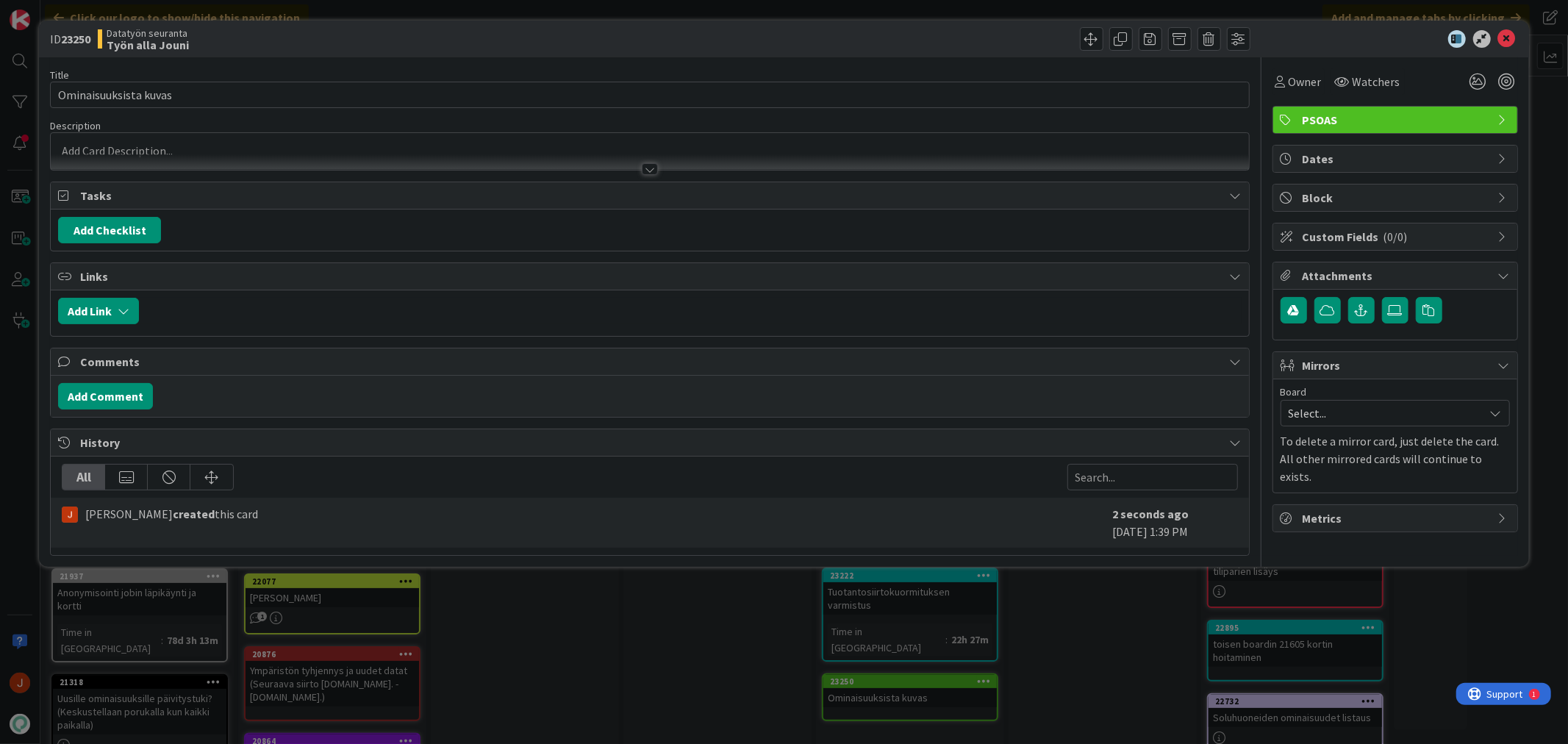
click at [213, 158] on div at bounding box center [649, 162] width 1197 height 15
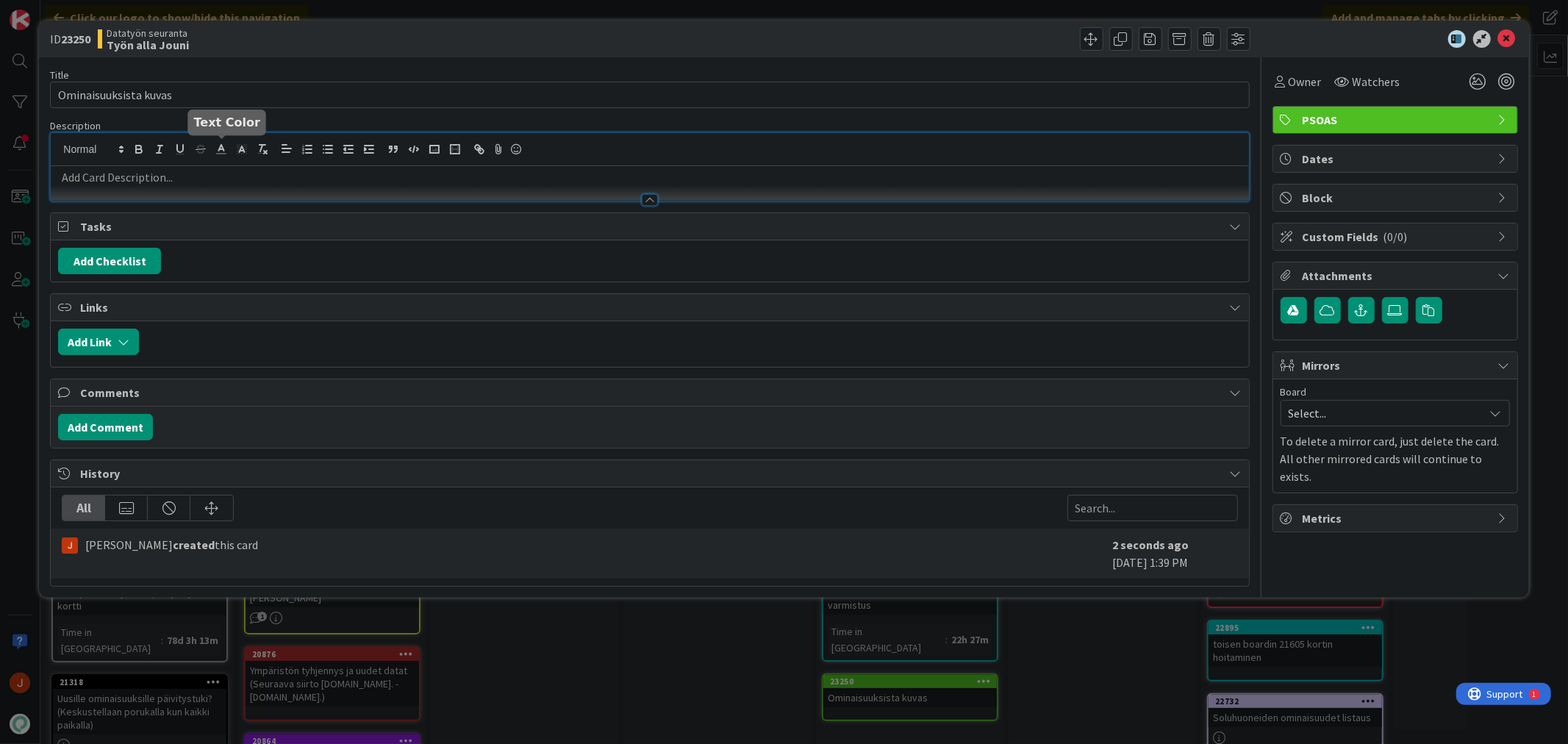
click at [193, 185] on div at bounding box center [649, 192] width 1197 height 15
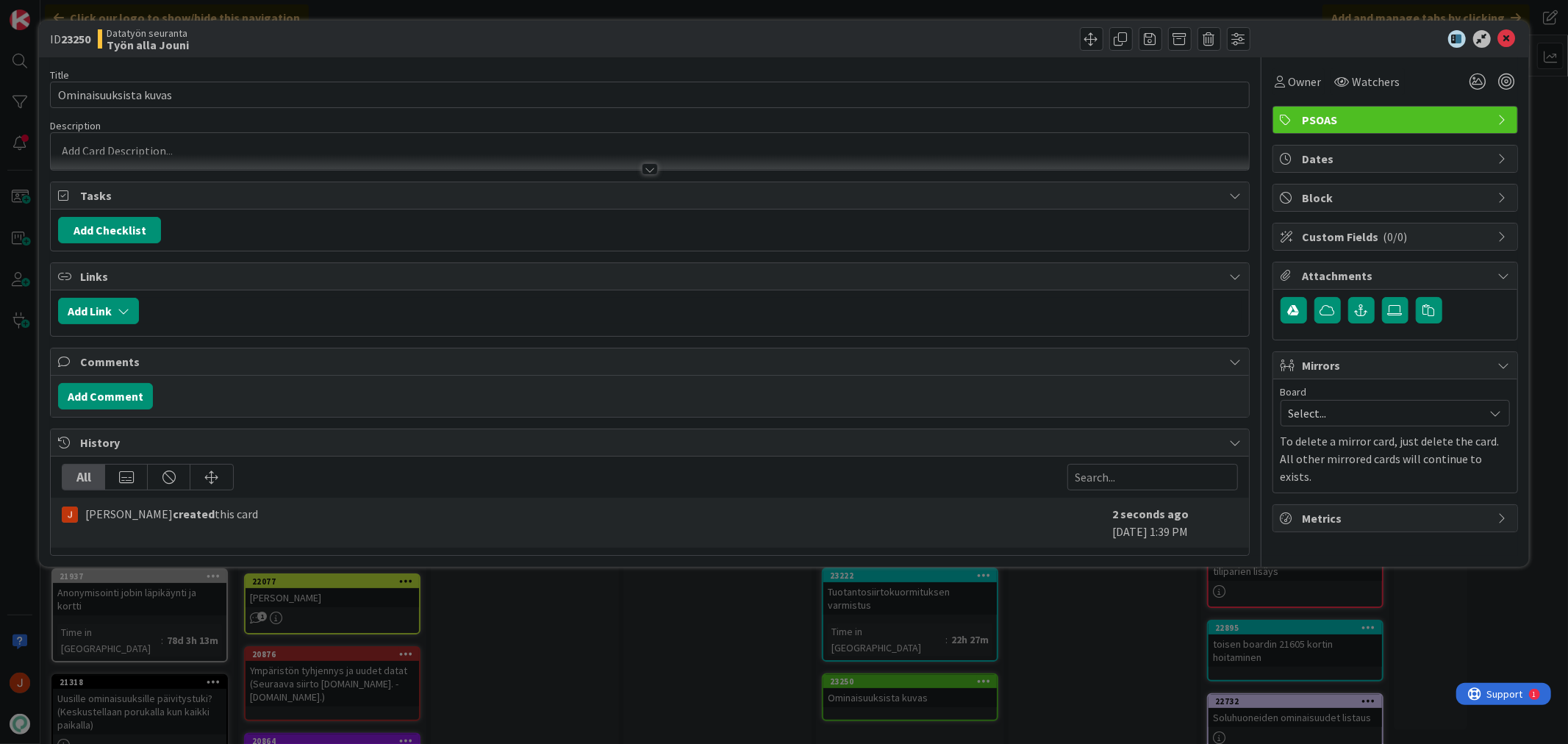
click at [133, 143] on p at bounding box center [649, 151] width 1183 height 17
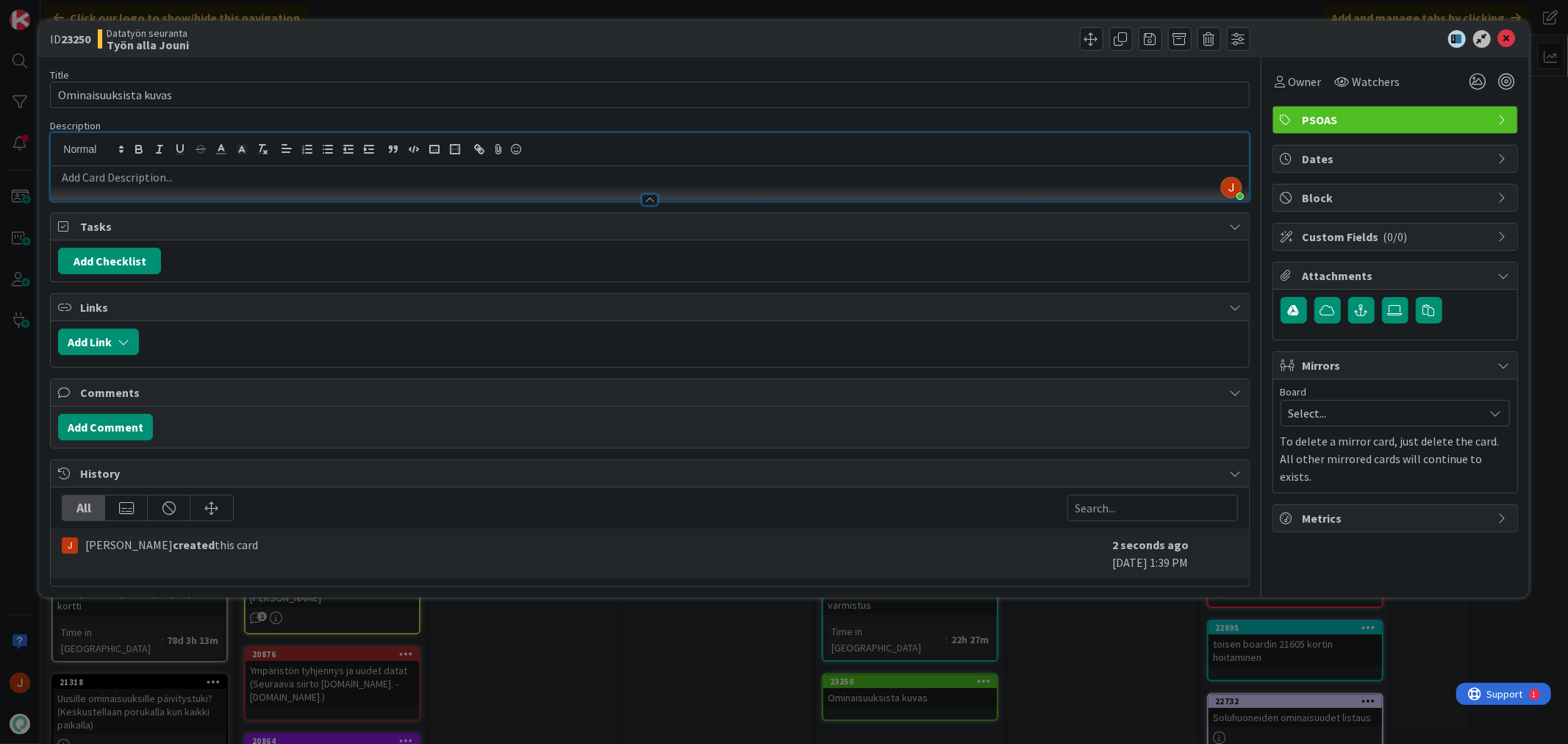
click at [97, 179] on p at bounding box center [649, 178] width 1183 height 17
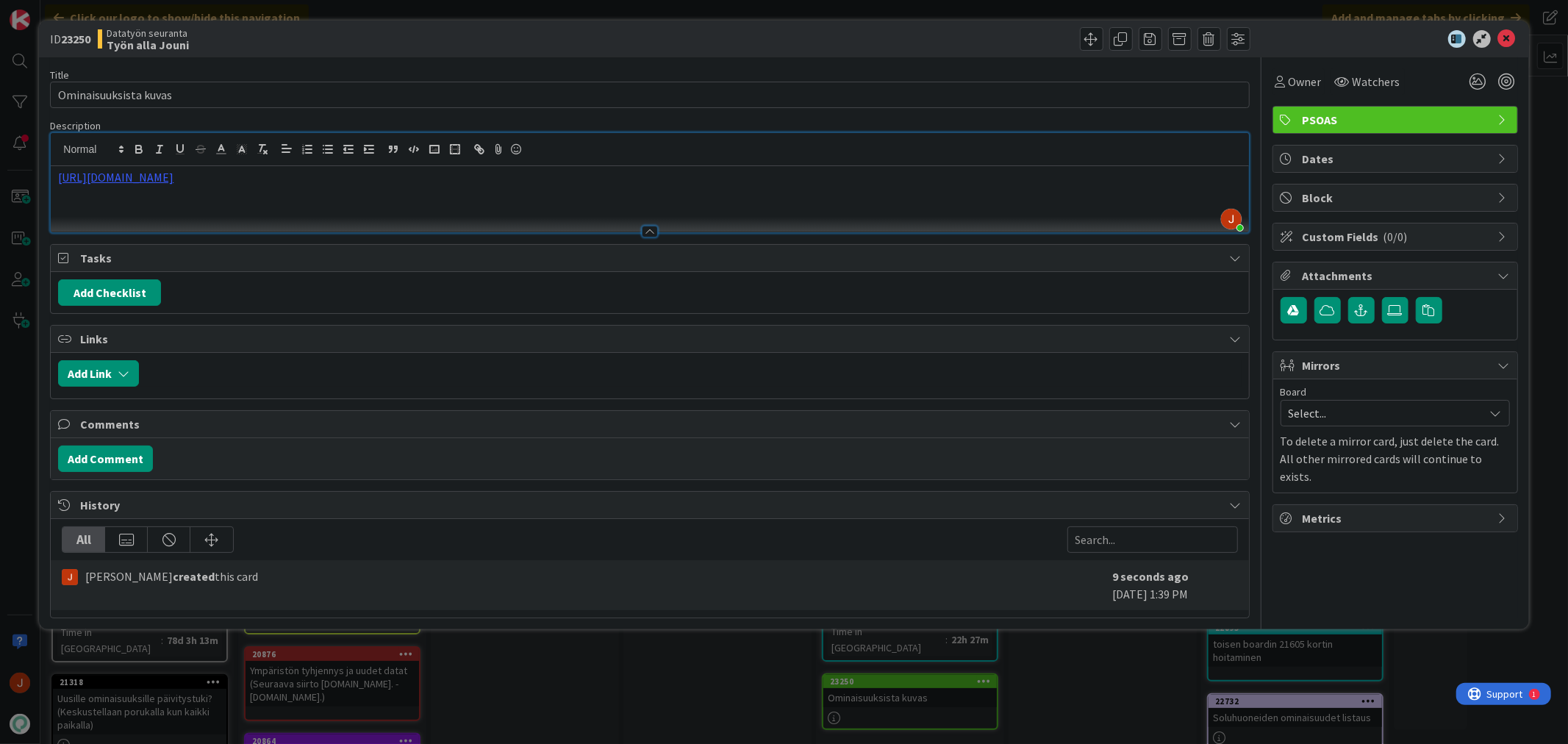
click at [181, 90] on input "Ominaisuuksista kuvas" at bounding box center [649, 95] width 1199 height 26
click at [162, 89] on input "Ominaisuuksista kuvas" at bounding box center [649, 95] width 1199 height 26
click at [175, 92] on input "Ominaisuuksista kuvas" at bounding box center [649, 95] width 1199 height 26
type input "Ominaisuuksista"
click at [350, 89] on input "Tuotantopäivitys: Ominaisuuksista huoneistojen kuvaus" at bounding box center [649, 95] width 1199 height 26
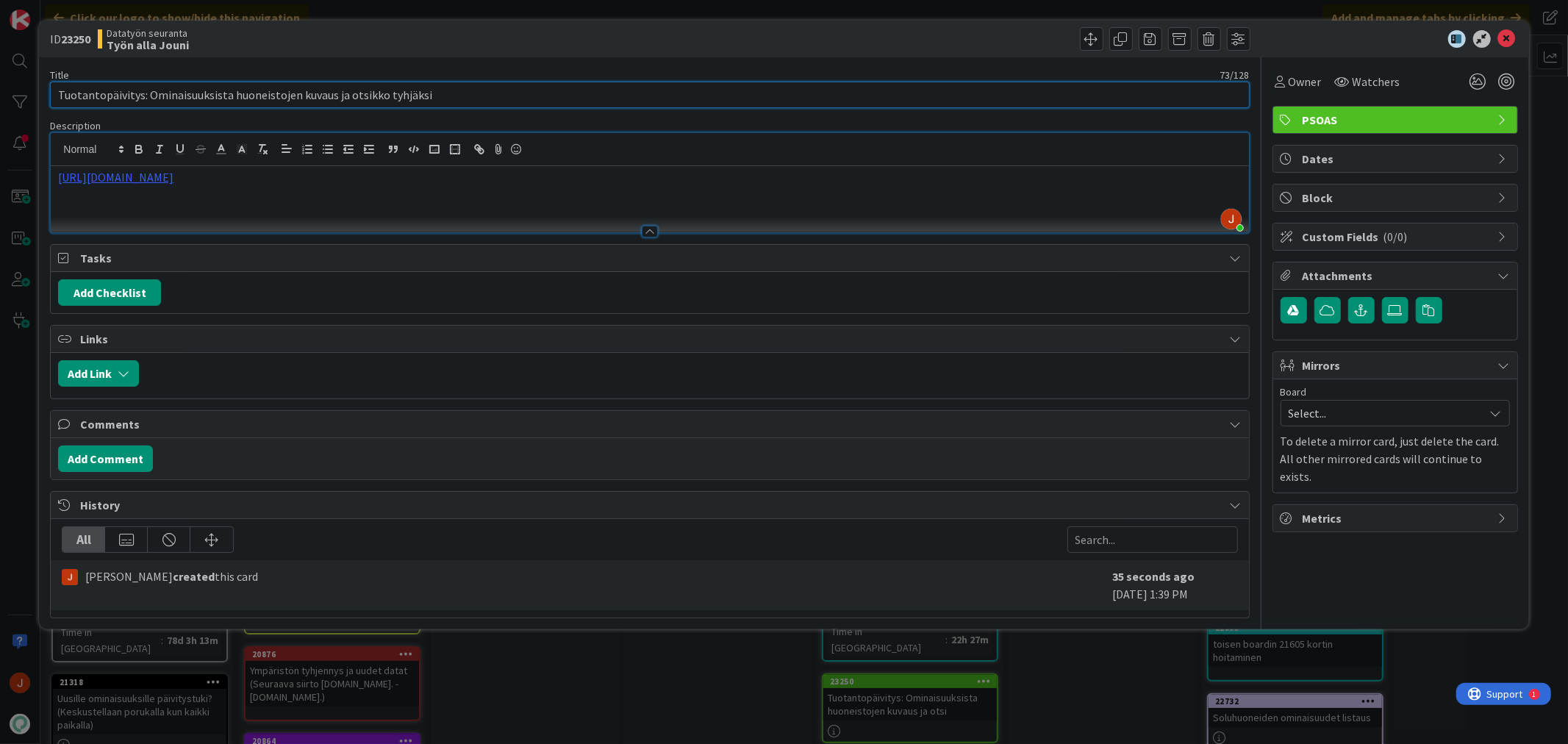
type input "Tuotantopäivitys: Ominaisuuksista huoneistojen kuvaus ja otsikko tyhjäksi"
click at [1505, 40] on icon at bounding box center [1506, 38] width 17 height 17
